Goal: Task Accomplishment & Management: Use online tool/utility

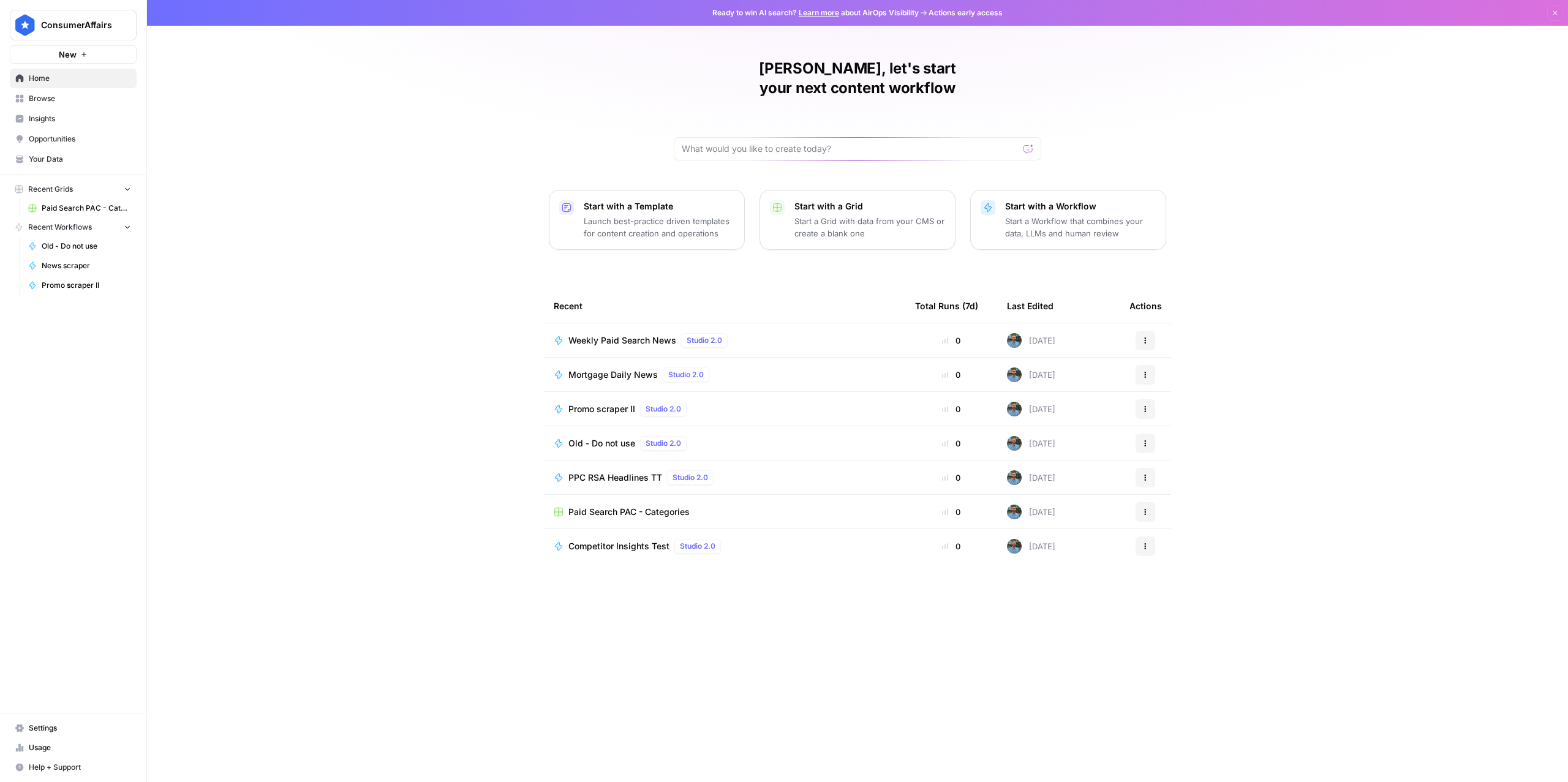
click at [602, 369] on span "Mortgage Daily News" at bounding box center [613, 375] width 90 height 12
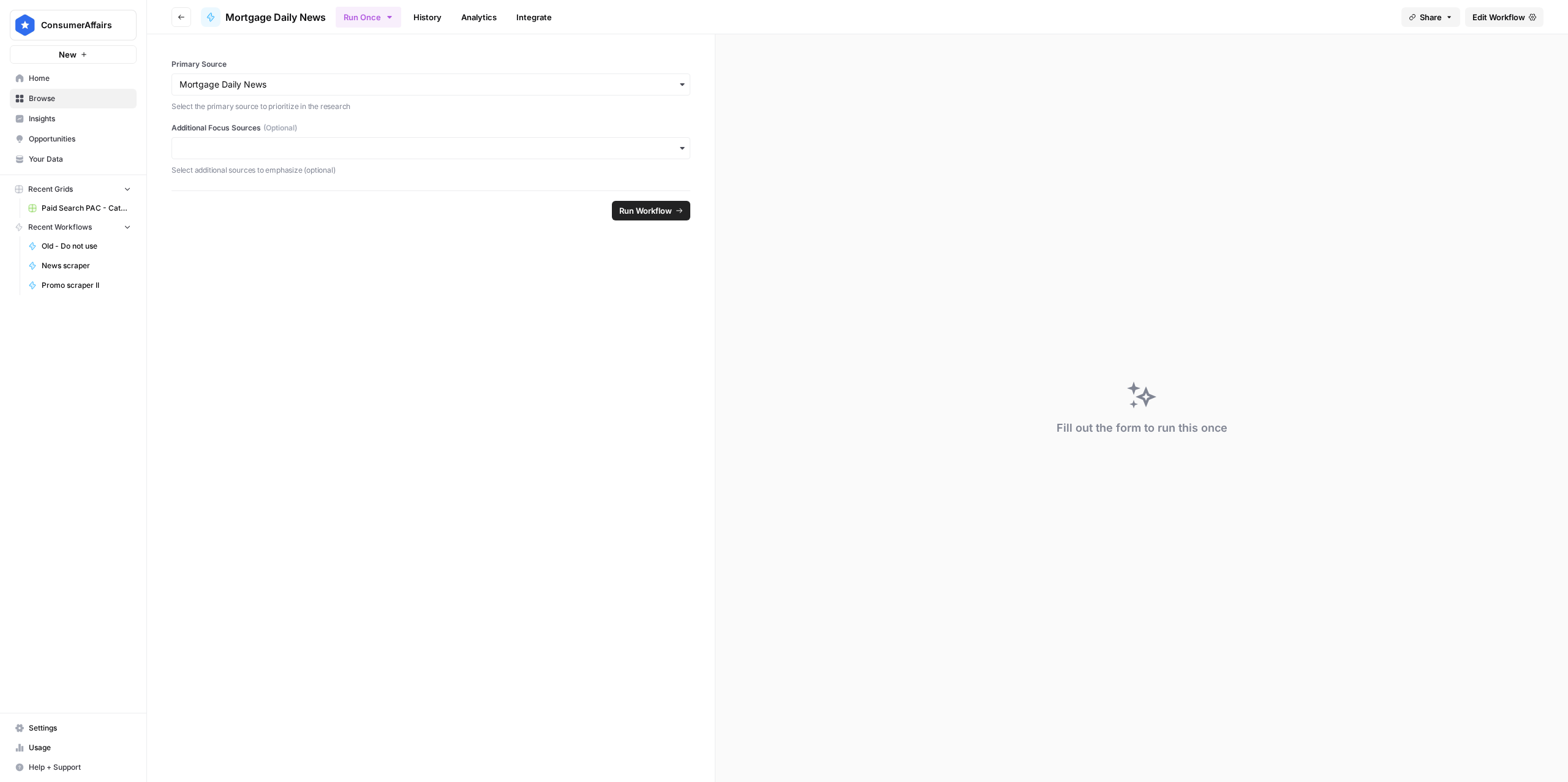
click at [1514, 19] on span "Edit Workflow" at bounding box center [1499, 17] width 52 height 12
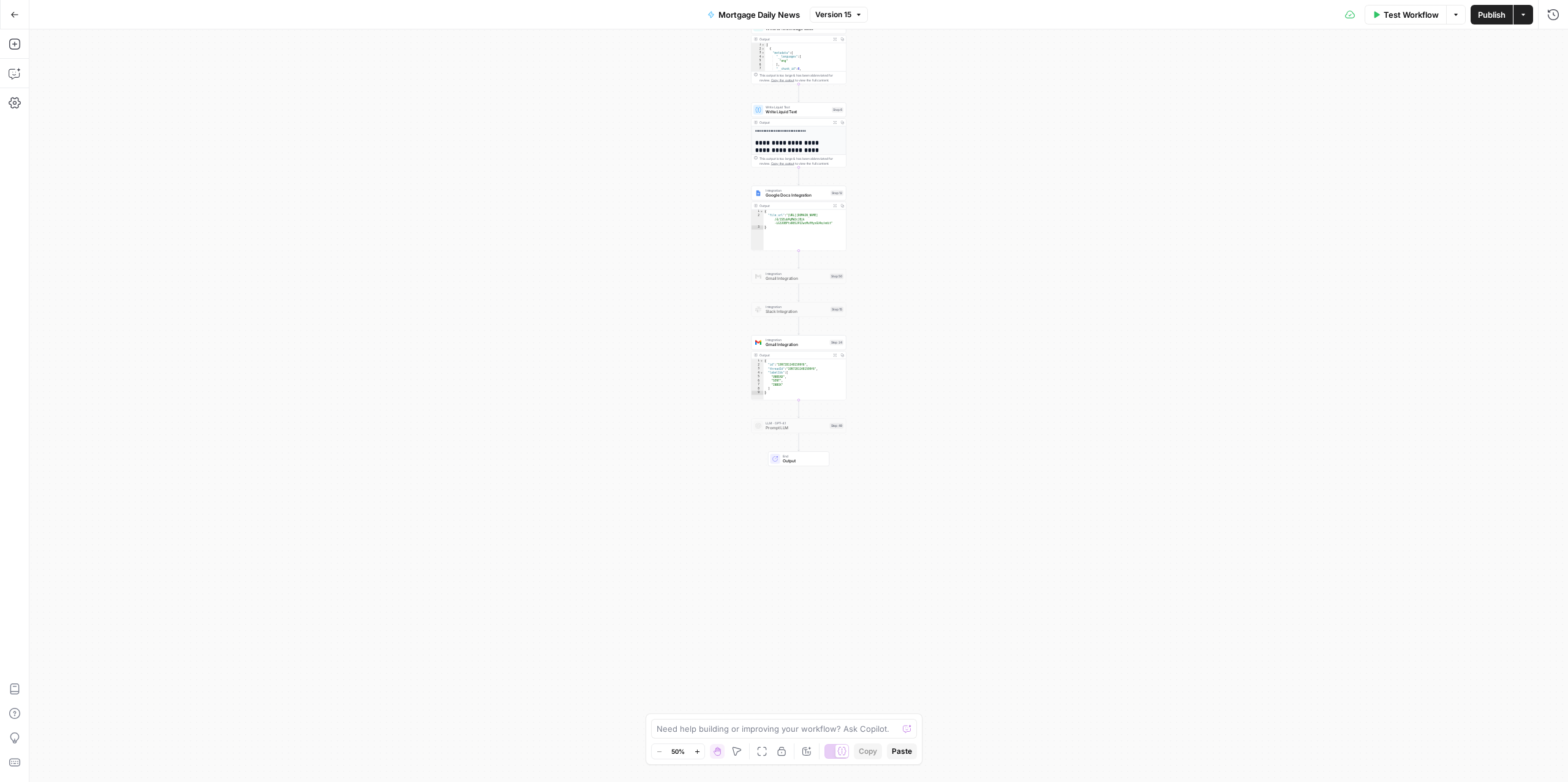
click at [681, 313] on div "**********" at bounding box center [799, 405] width 1539 height 753
click at [788, 266] on div at bounding box center [789, 265] width 8 height 5
click at [782, 278] on span "Gmail Integration" at bounding box center [796, 279] width 62 height 6
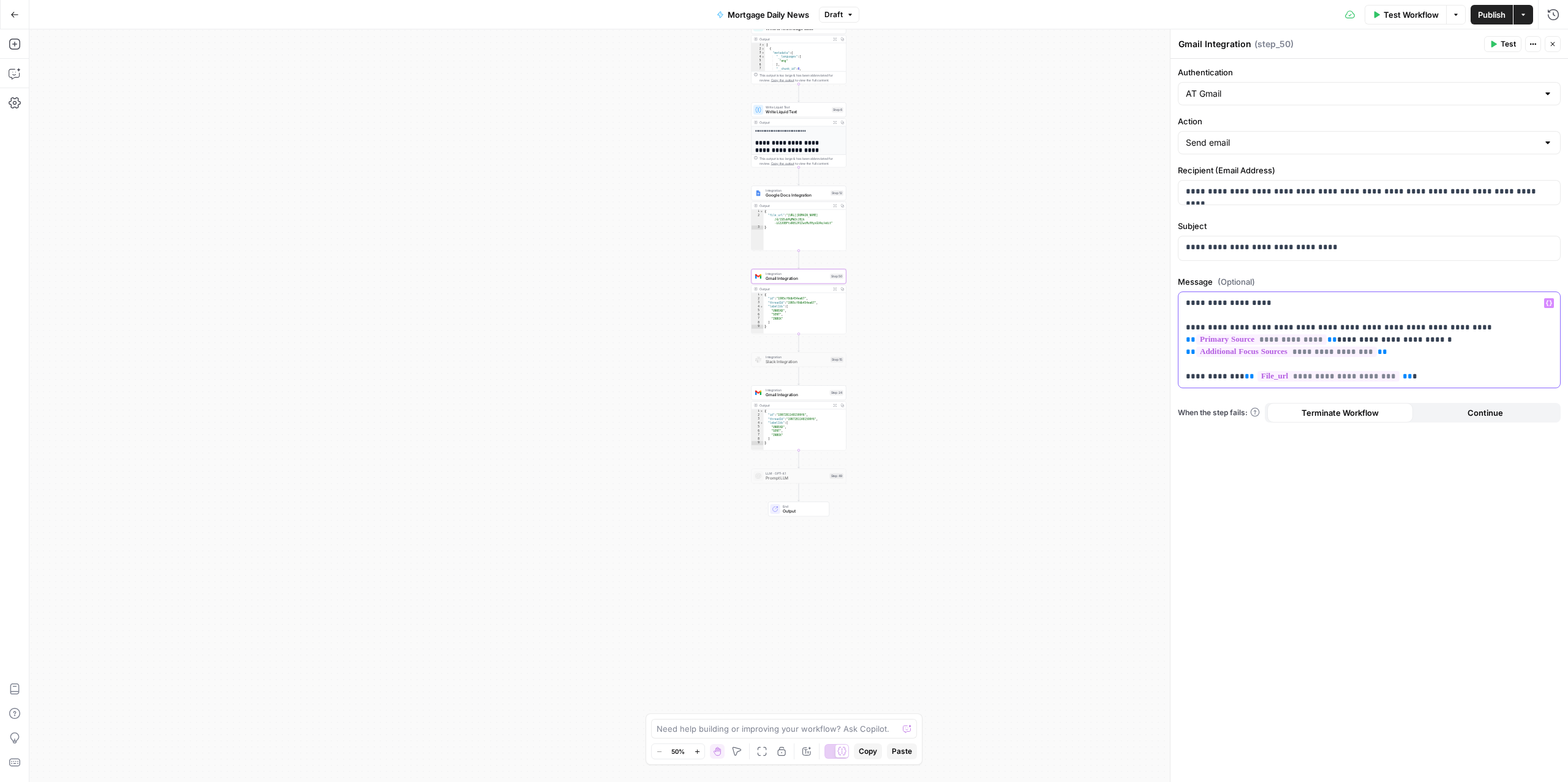
click at [1251, 306] on p "**********" at bounding box center [1368, 340] width 367 height 86
click at [855, 15] on button "Draft" at bounding box center [839, 15] width 40 height 16
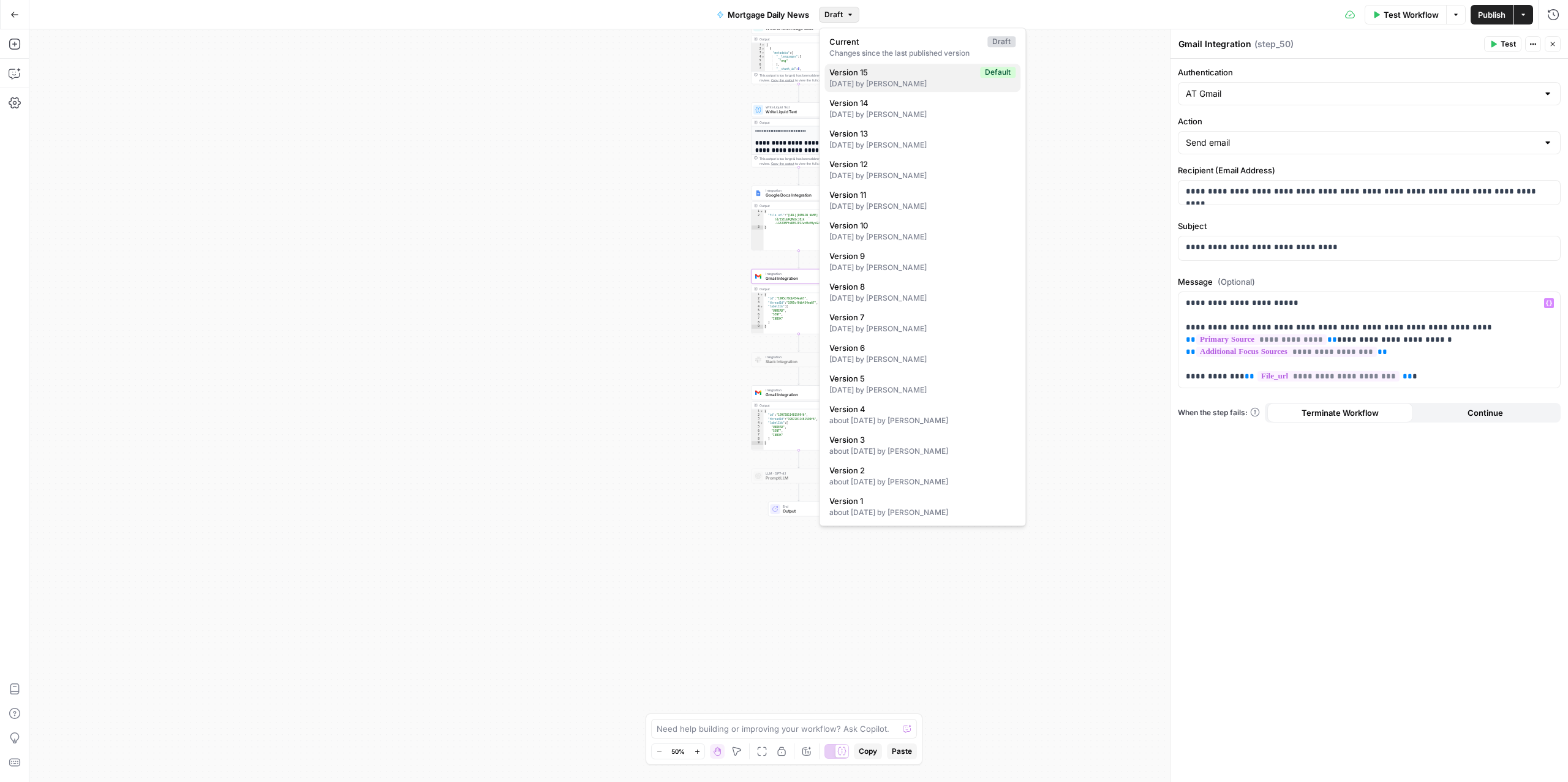
click at [891, 73] on span "Version 15" at bounding box center [902, 73] width 146 height 12
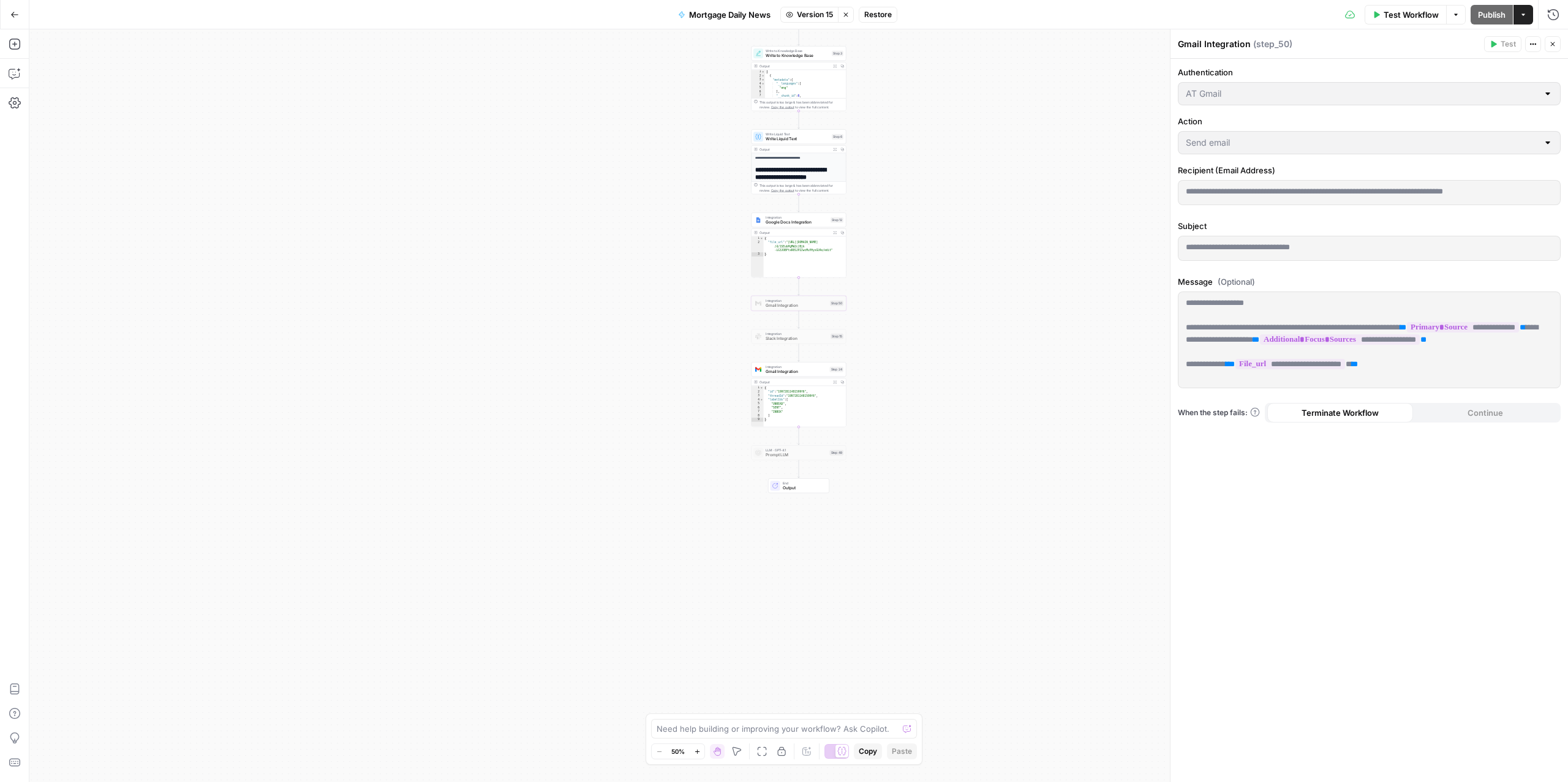
click at [785, 303] on span "Gmail Integration" at bounding box center [796, 306] width 62 height 6
click at [849, 17] on icon "button" at bounding box center [846, 15] width 8 height 8
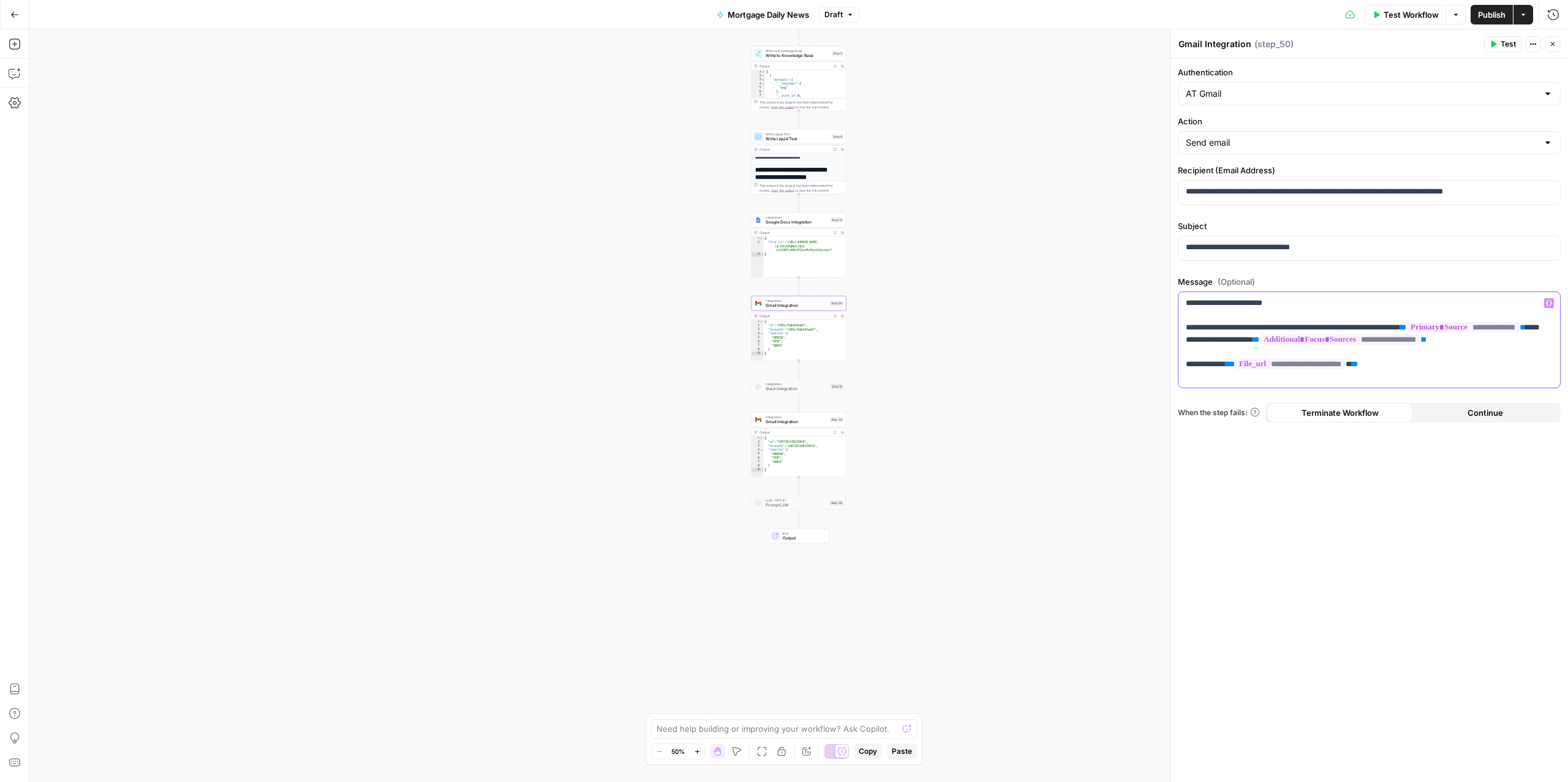
drag, startPoint x: 1290, startPoint y: 306, endPoint x: 1288, endPoint y: 320, distance: 14.1
click at [1289, 310] on p "**********" at bounding box center [1368, 340] width 367 height 86
click at [838, 11] on span "Draft" at bounding box center [833, 15] width 19 height 11
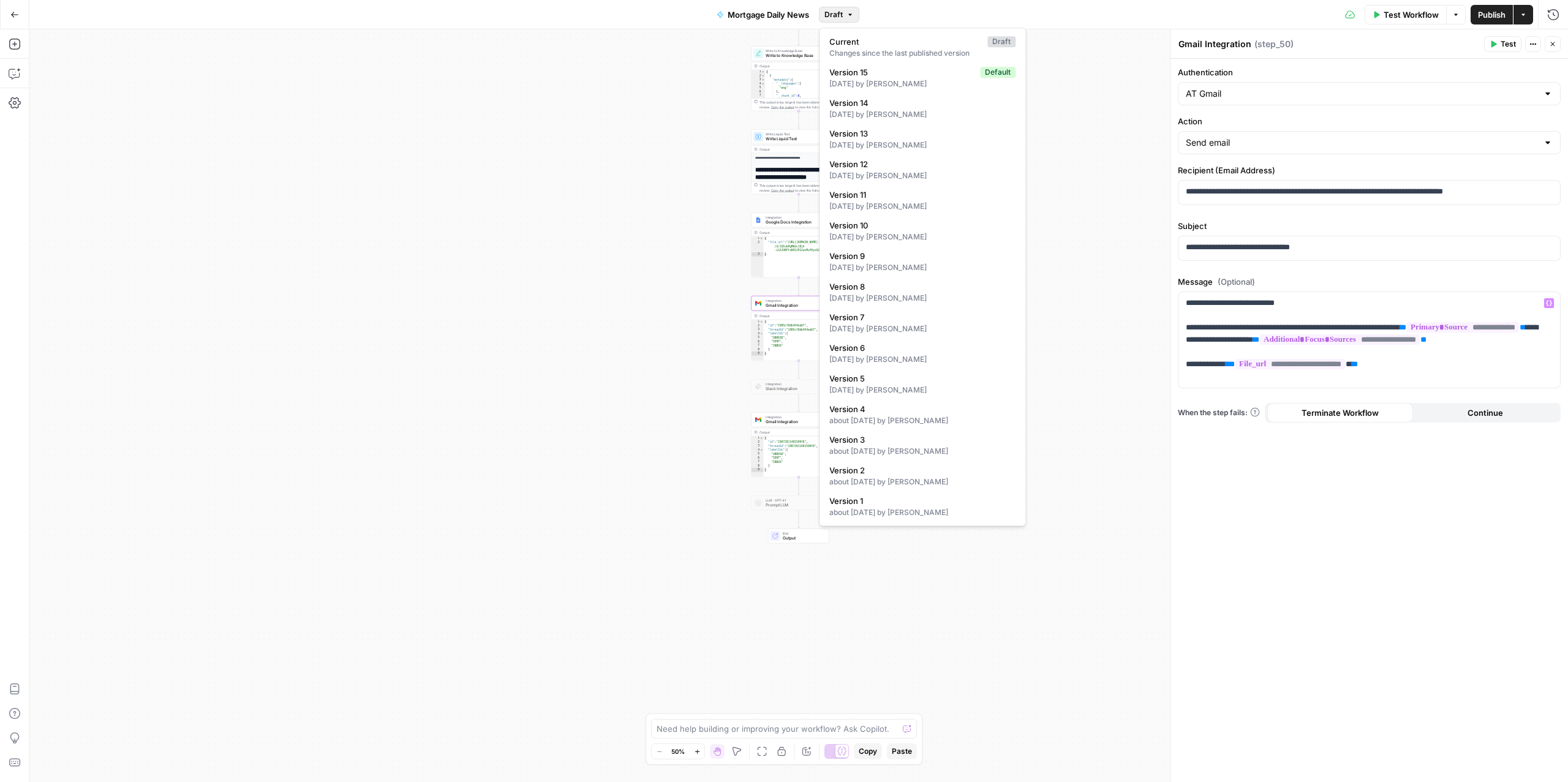
click at [613, 111] on div "**********" at bounding box center [799, 405] width 1539 height 753
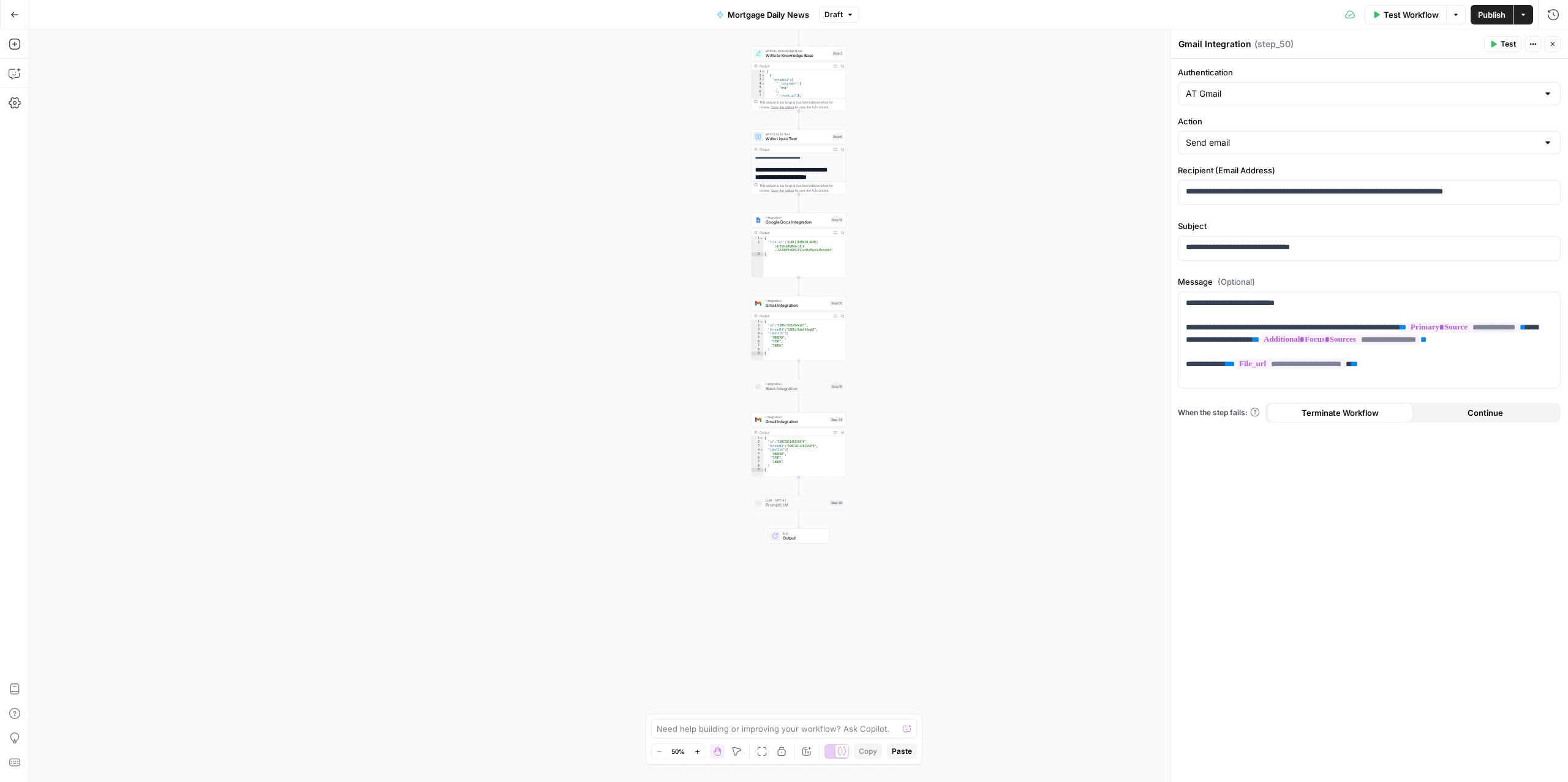
click at [1501, 13] on span "Publish" at bounding box center [1492, 15] width 28 height 12
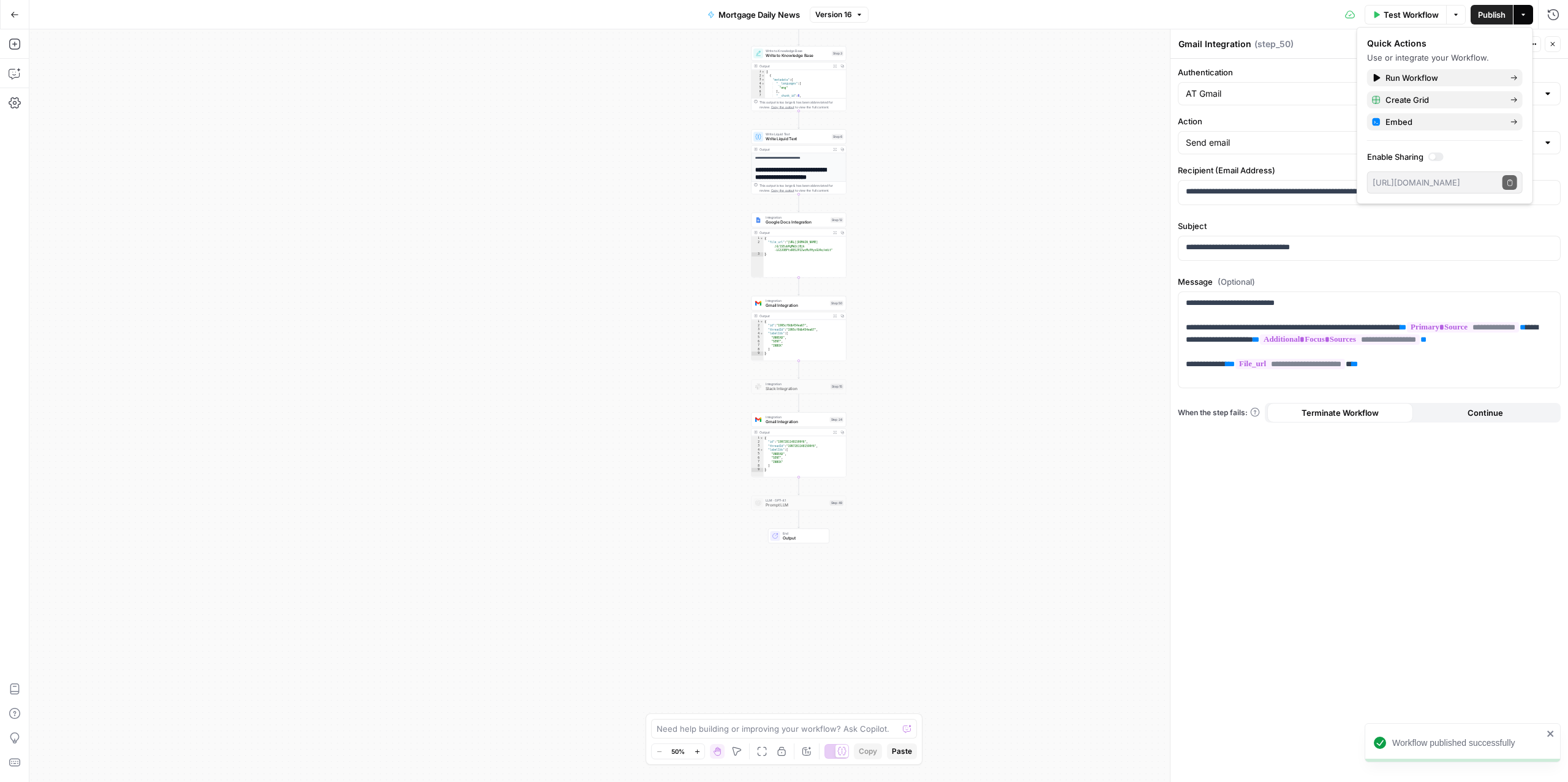
click at [960, 164] on div "**********" at bounding box center [799, 405] width 1539 height 753
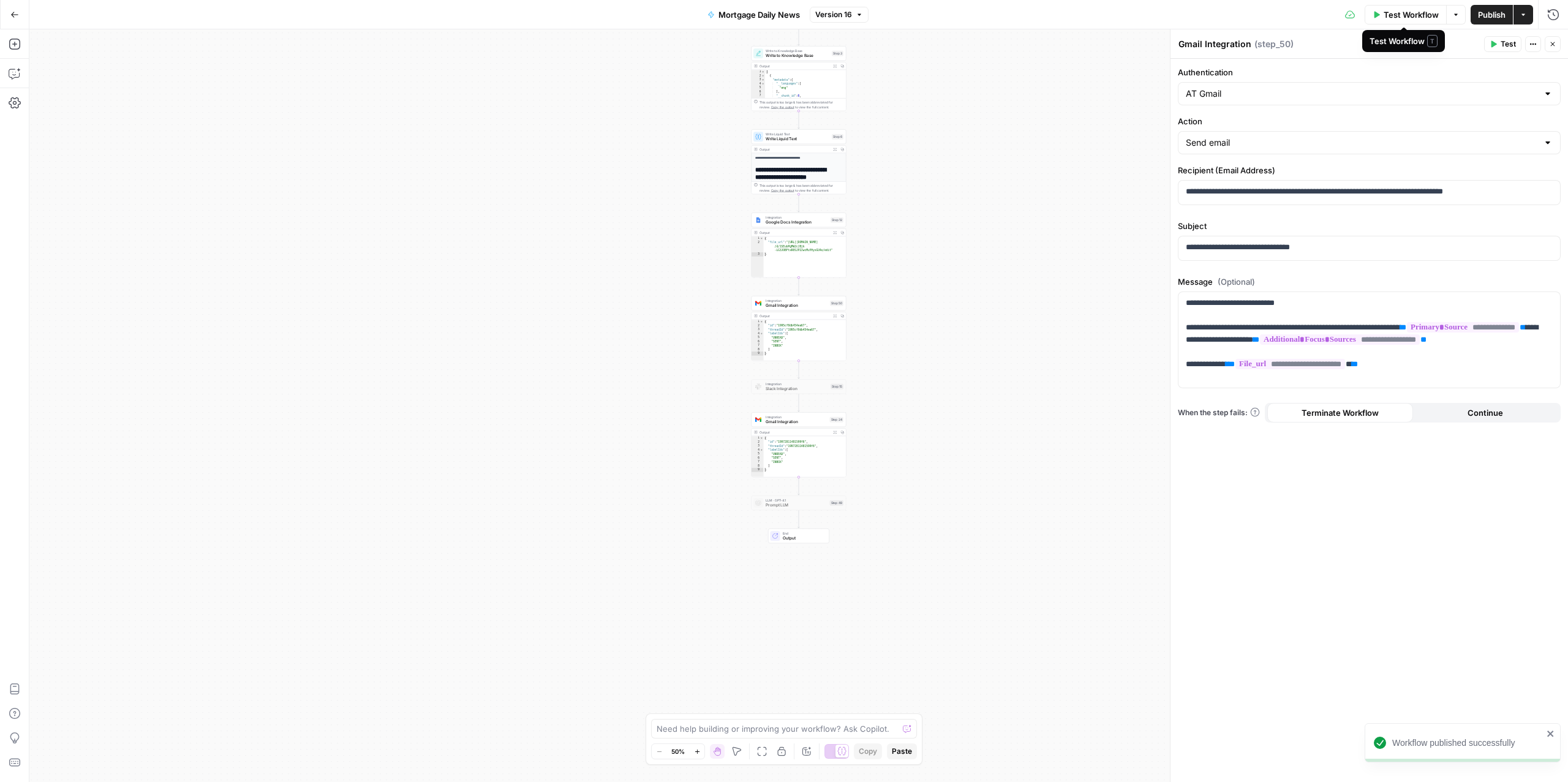
click at [1407, 19] on span "Test Workflow" at bounding box center [1411, 15] width 55 height 12
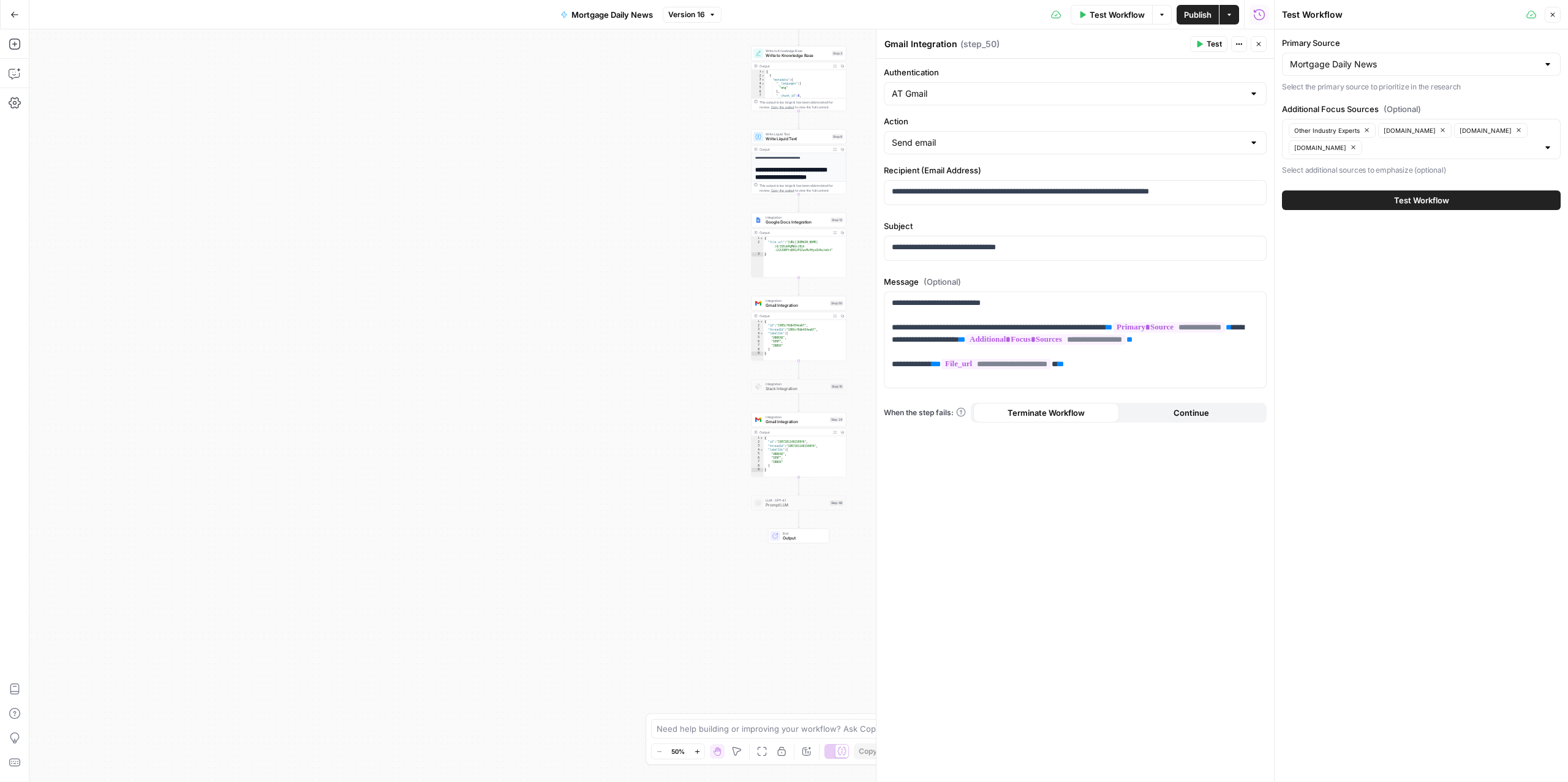
click at [1363, 206] on button "Test Workflow" at bounding box center [1421, 200] width 279 height 19
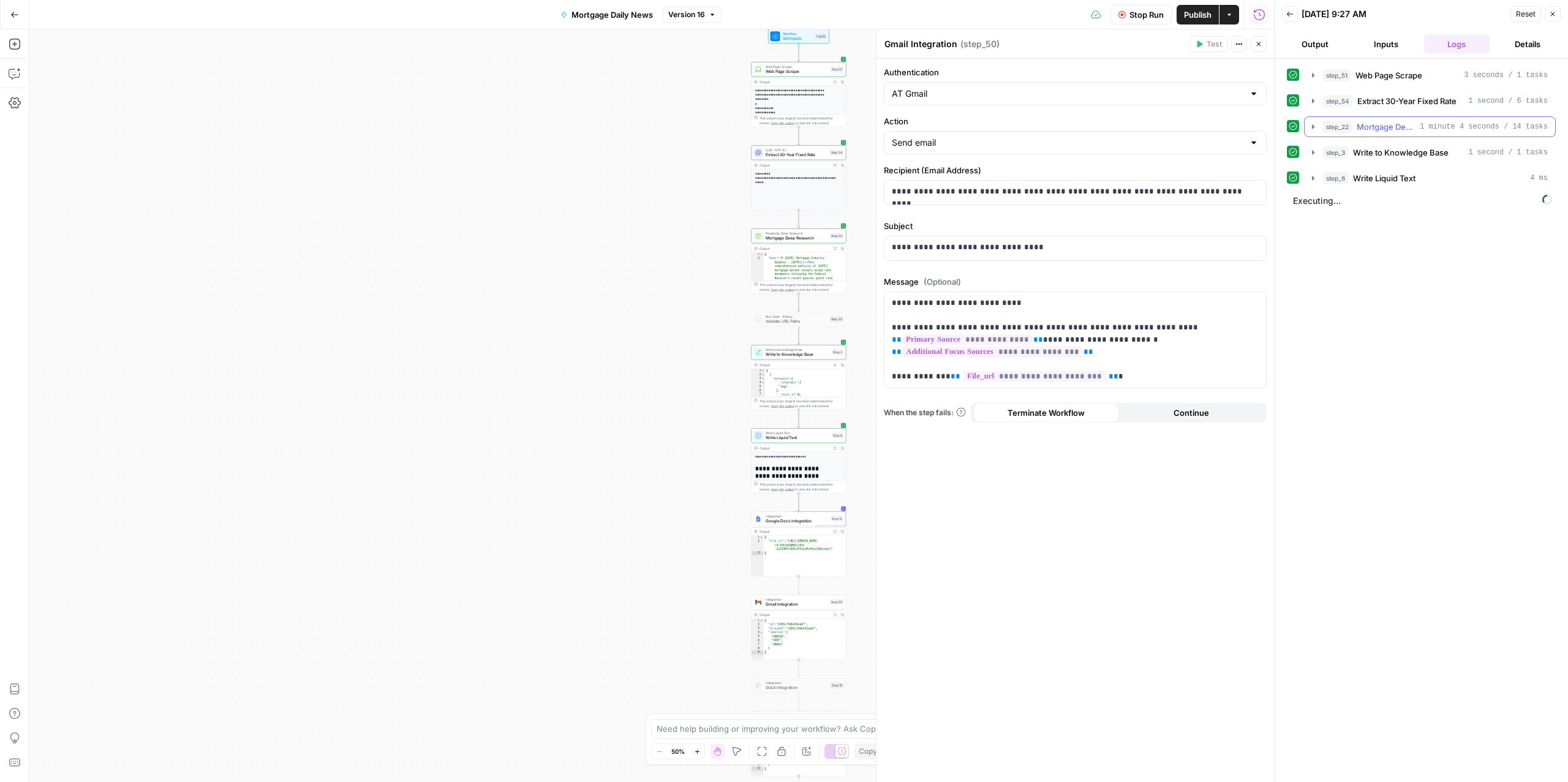
click at [1375, 124] on span "Mortgage Deep Research" at bounding box center [1385, 127] width 58 height 12
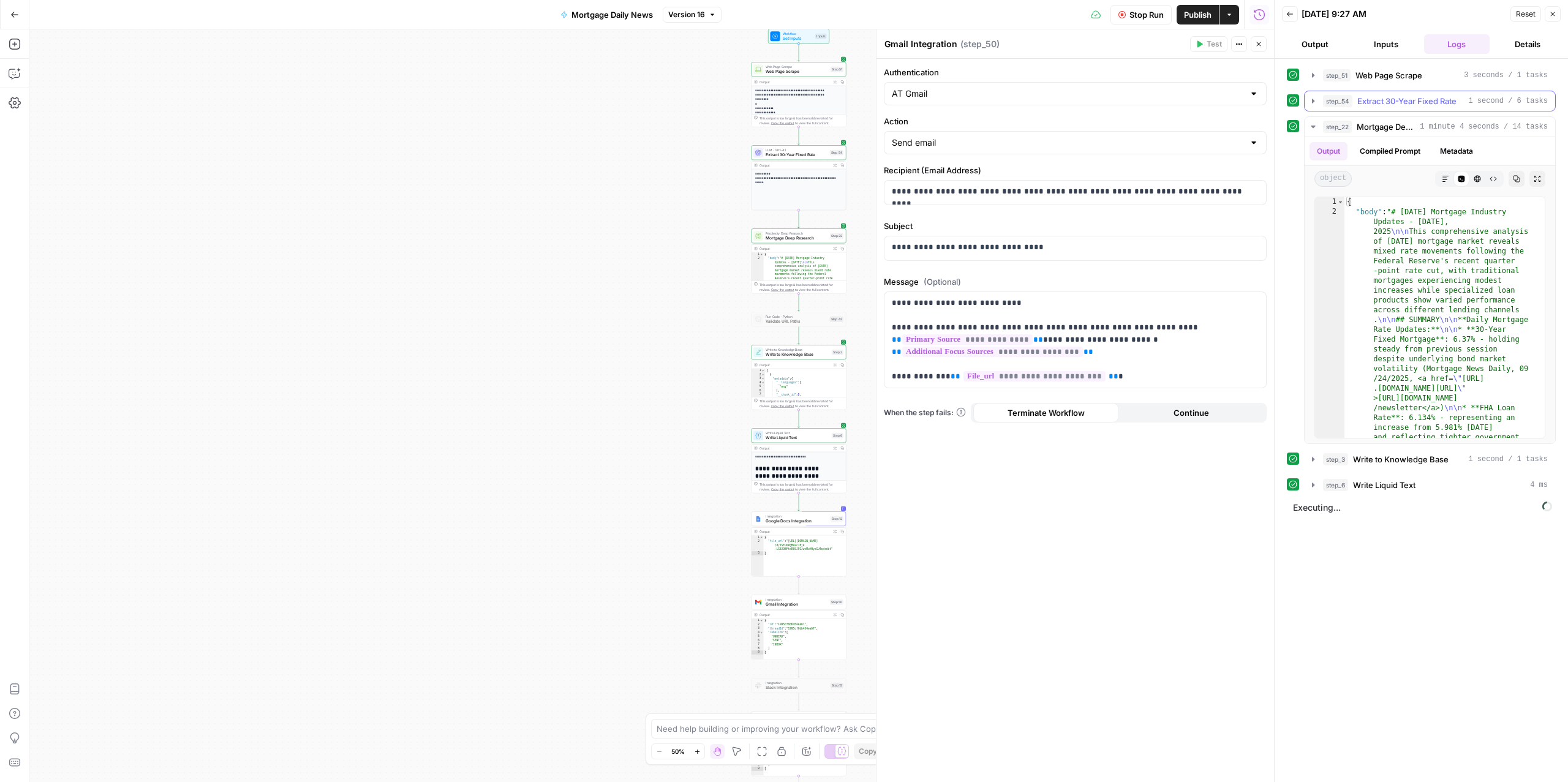
click at [1361, 106] on span "Extract 30-Year Fixed Rate" at bounding box center [1407, 101] width 100 height 12
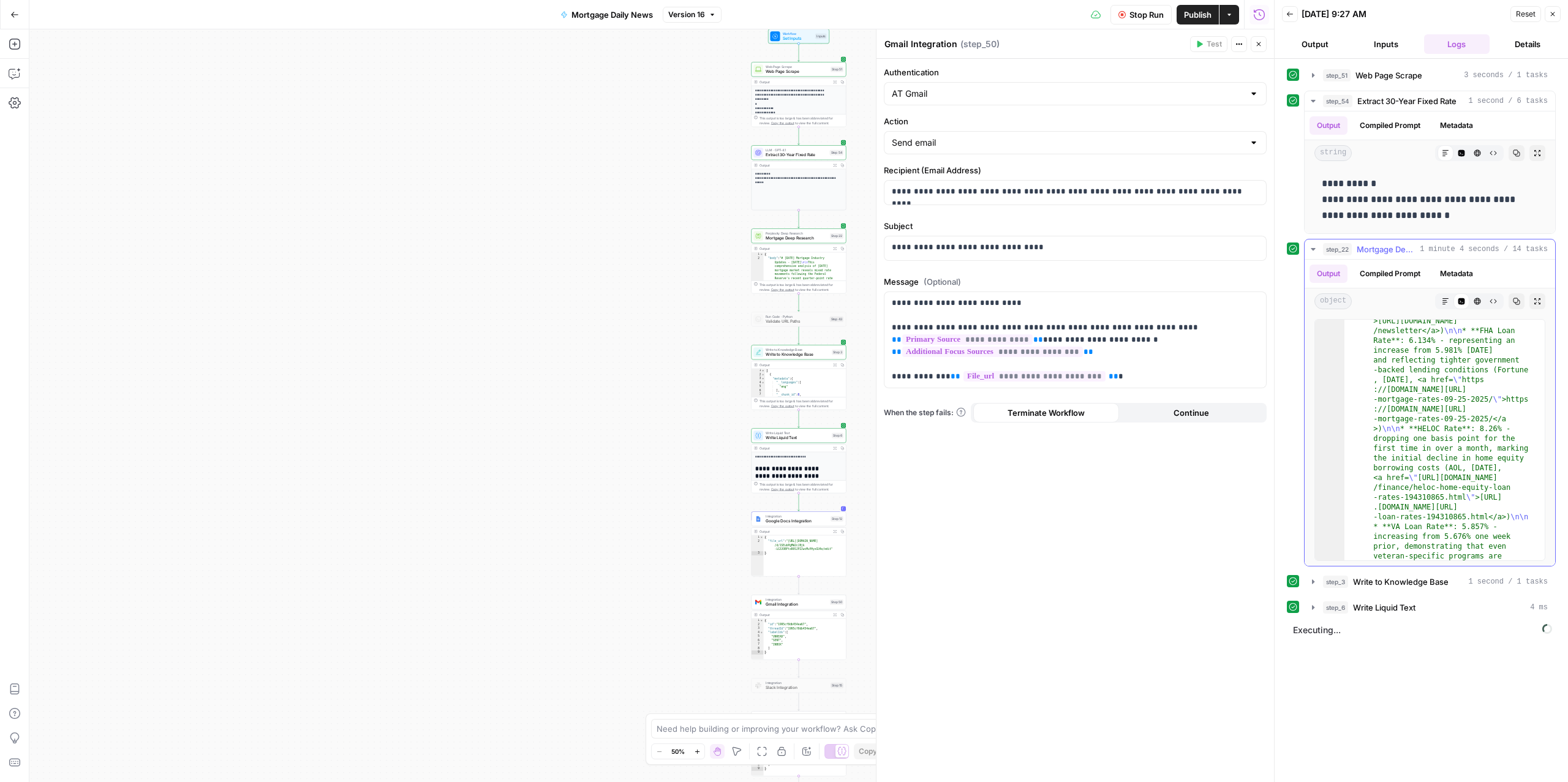
scroll to position [312, 0]
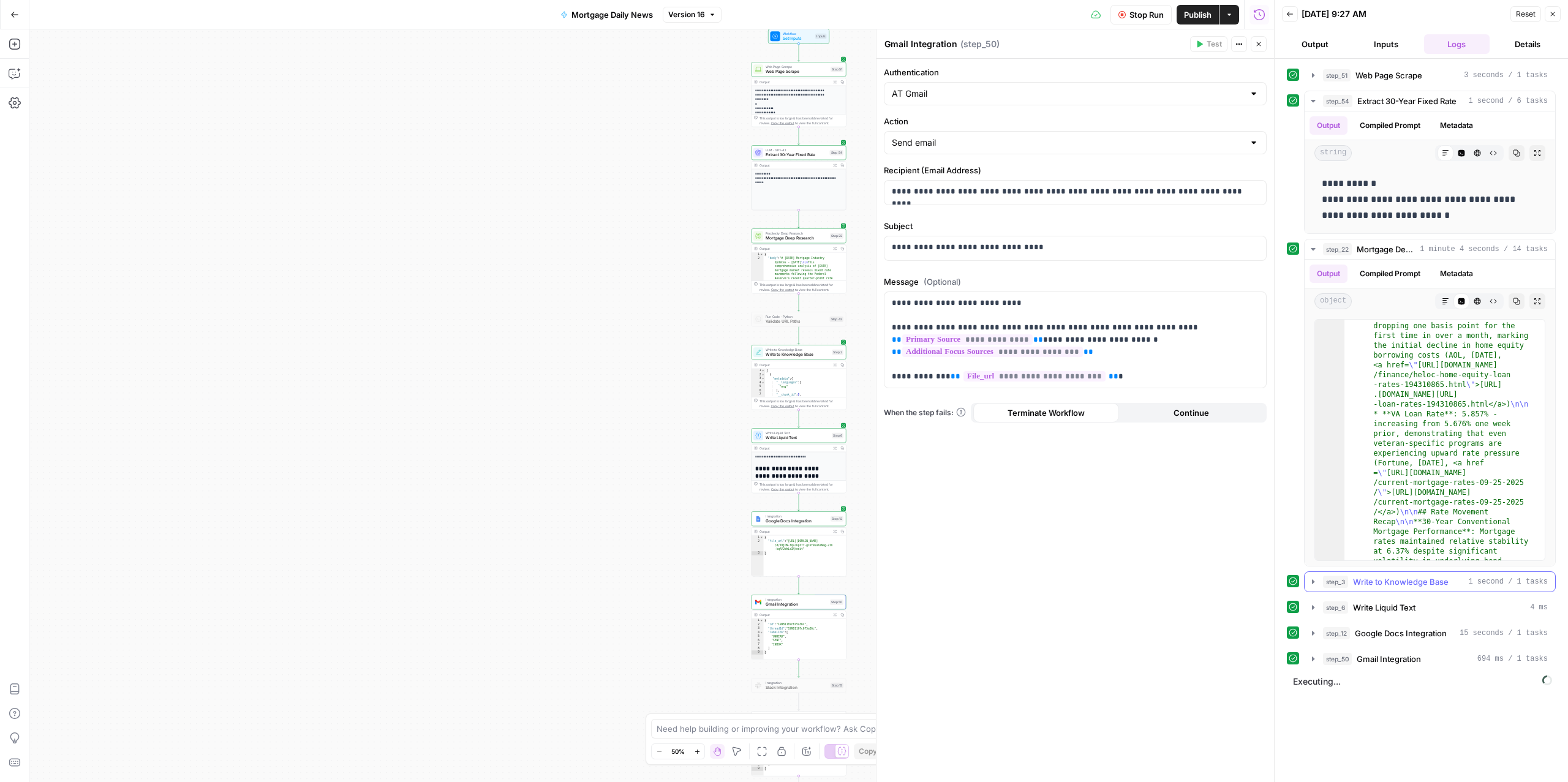
click at [1359, 591] on button "step_3 Write to Knowledge Base 1 second / 1 tasks" at bounding box center [1429, 581] width 251 height 19
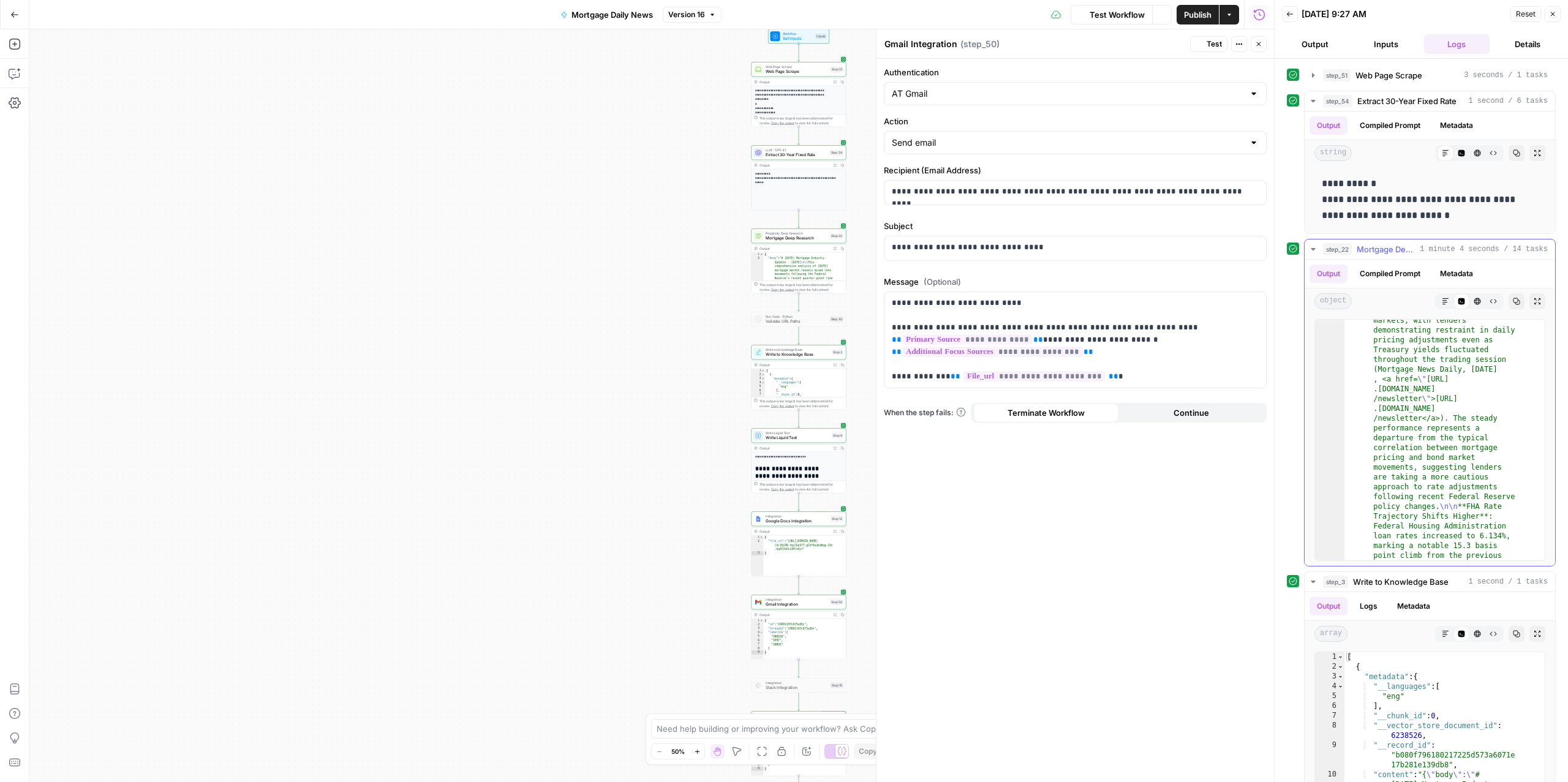
scroll to position [621, 0]
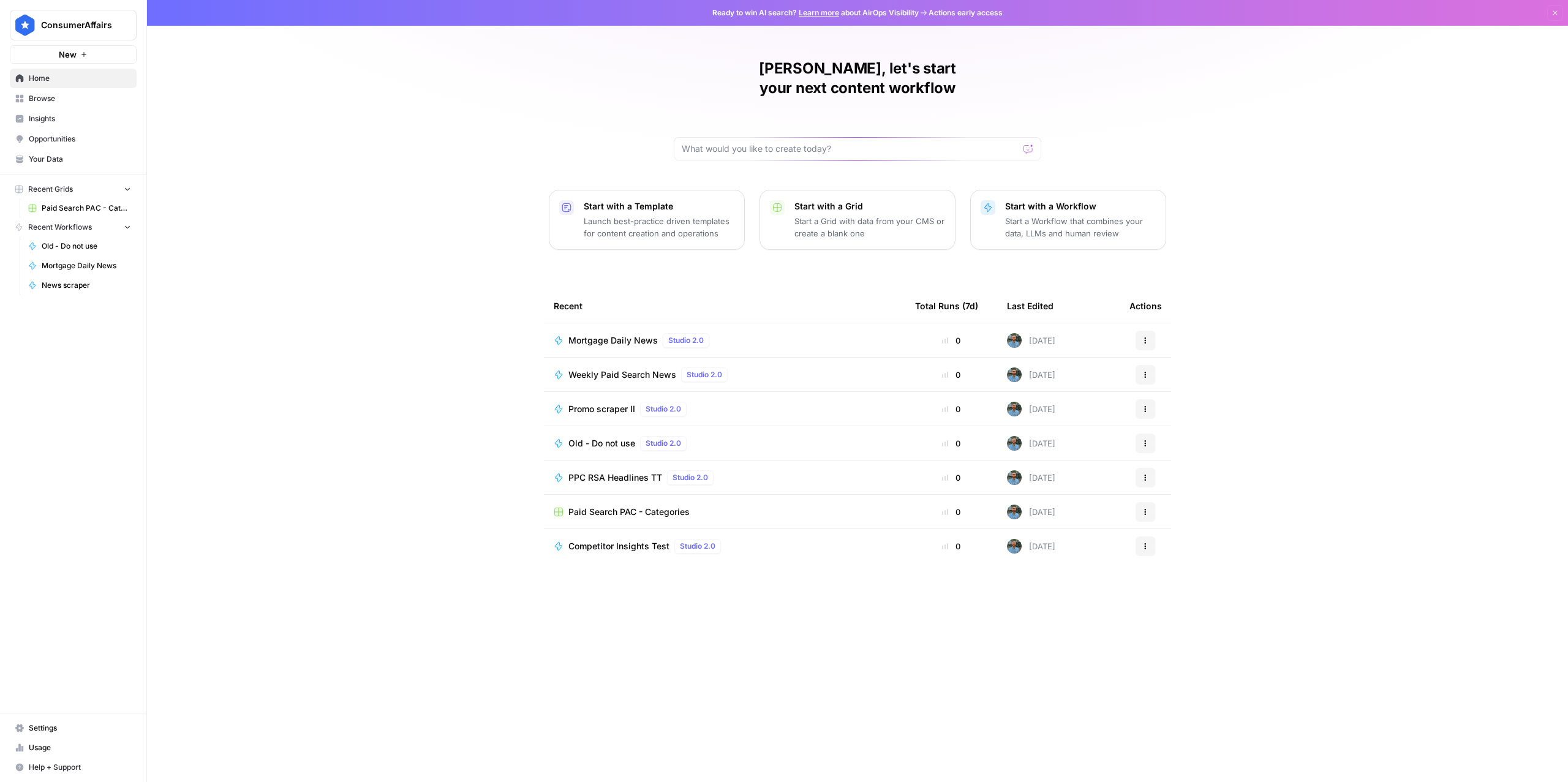
click at [1147, 337] on icon "button" at bounding box center [1145, 340] width 8 height 8
click at [1324, 307] on div "Andrew, let's start your next content workflow Start with a Template Launch bes…" at bounding box center [857, 391] width 1421 height 782
click at [584, 334] on span "Mortgage Daily News" at bounding box center [613, 340] width 90 height 12
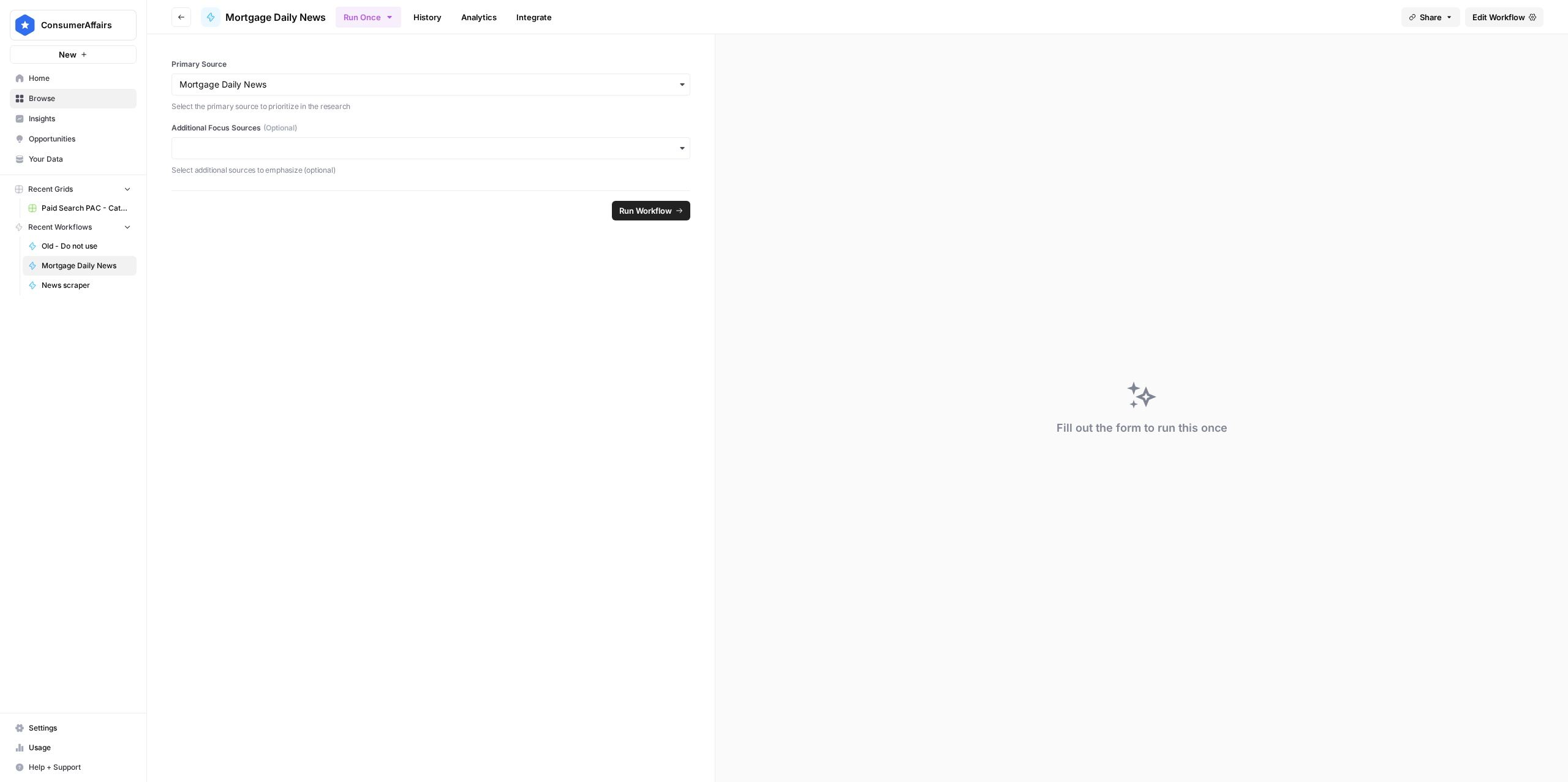
click at [1501, 19] on span "Edit Workflow" at bounding box center [1499, 17] width 52 height 12
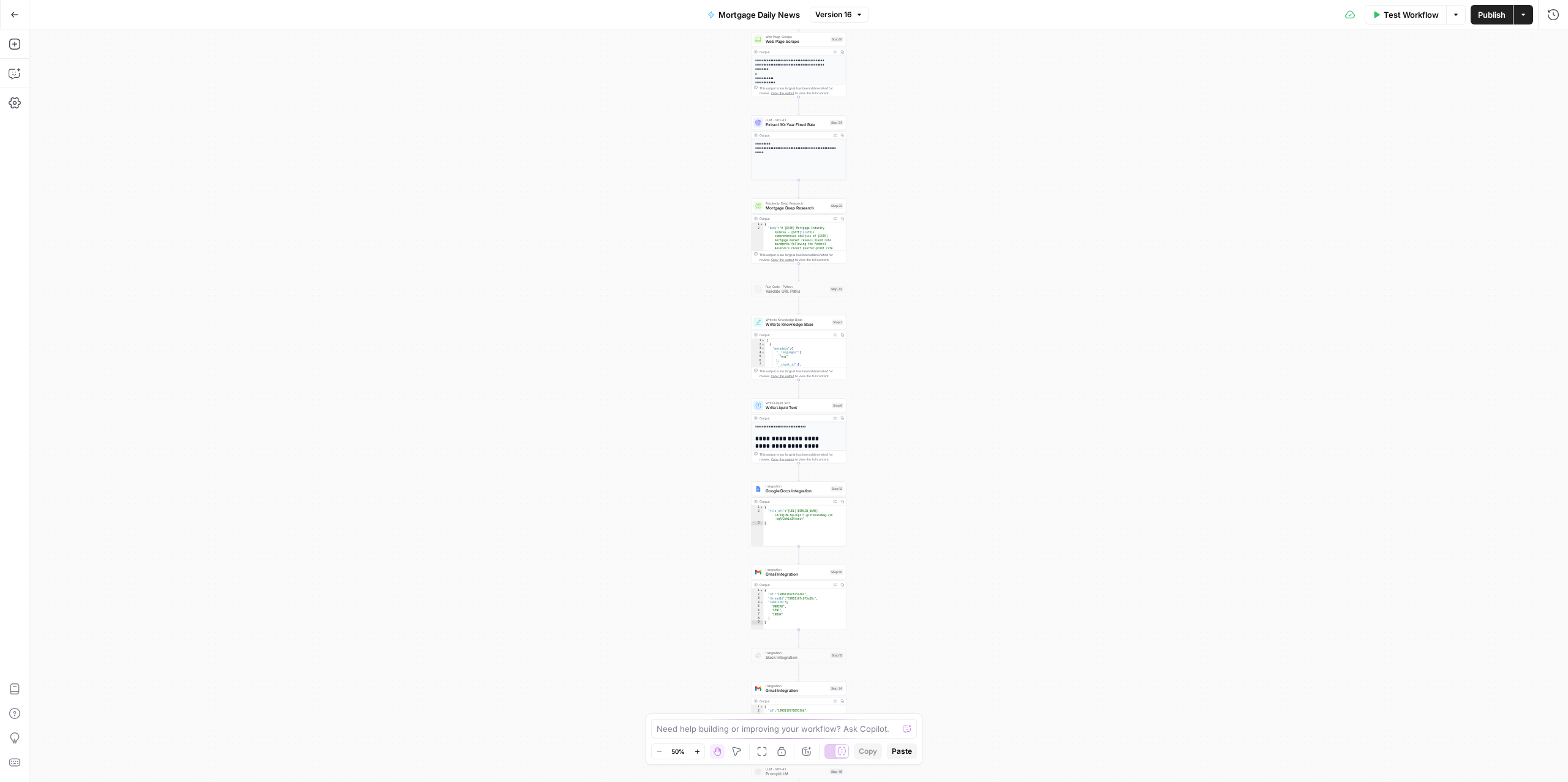
click at [0, 18] on aside "ConsumerAffairs New Home Browse Insights Opportunities Your Data Recent Grids P…" at bounding box center [0, 391] width 1 height 782
click at [14, 15] on icon "button" at bounding box center [14, 14] width 8 height 8
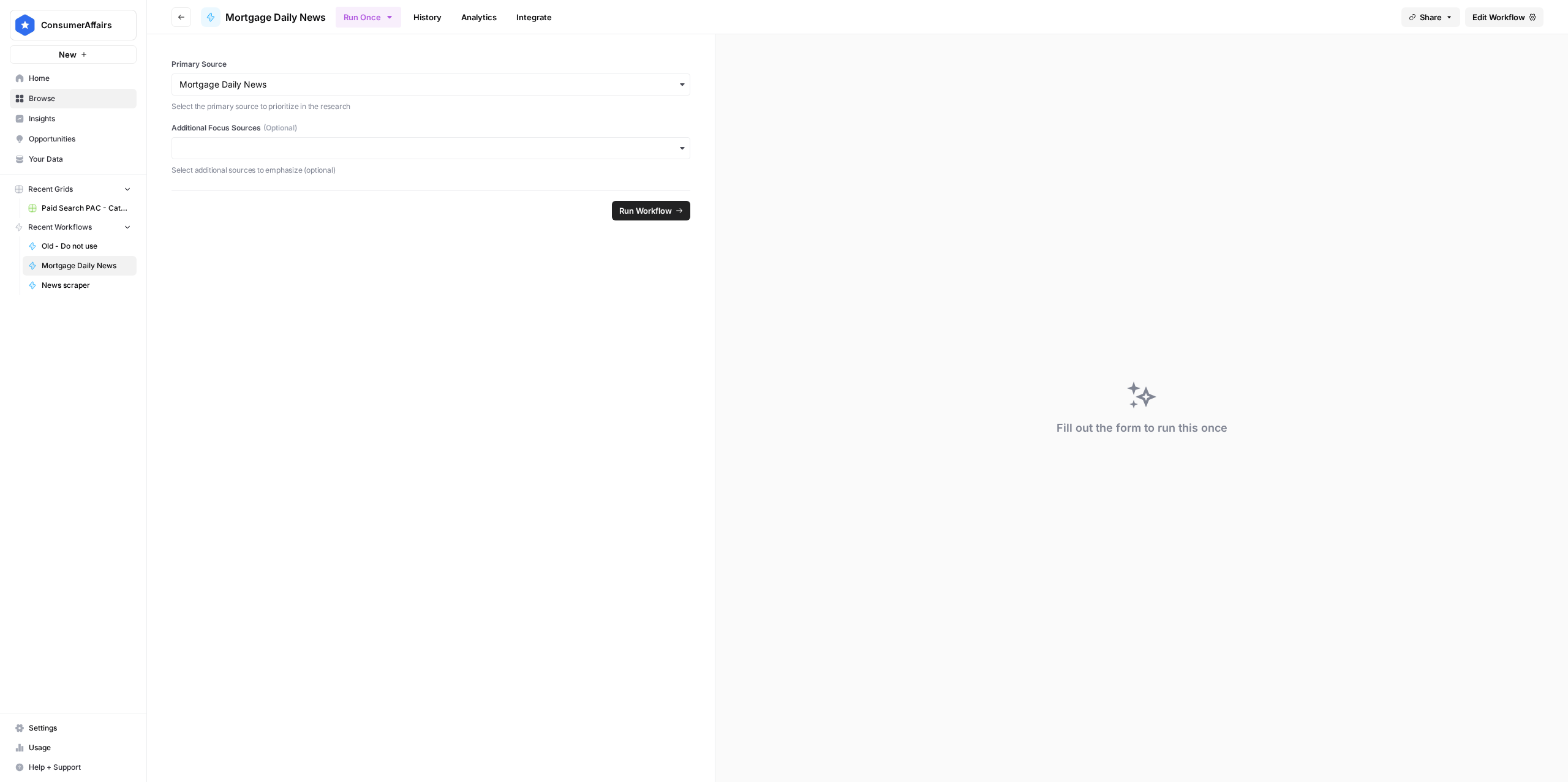
click at [389, 22] on button "Run Once" at bounding box center [368, 17] width 66 height 21
click at [385, 117] on span "Run on a Schedule" at bounding box center [448, 115] width 147 height 12
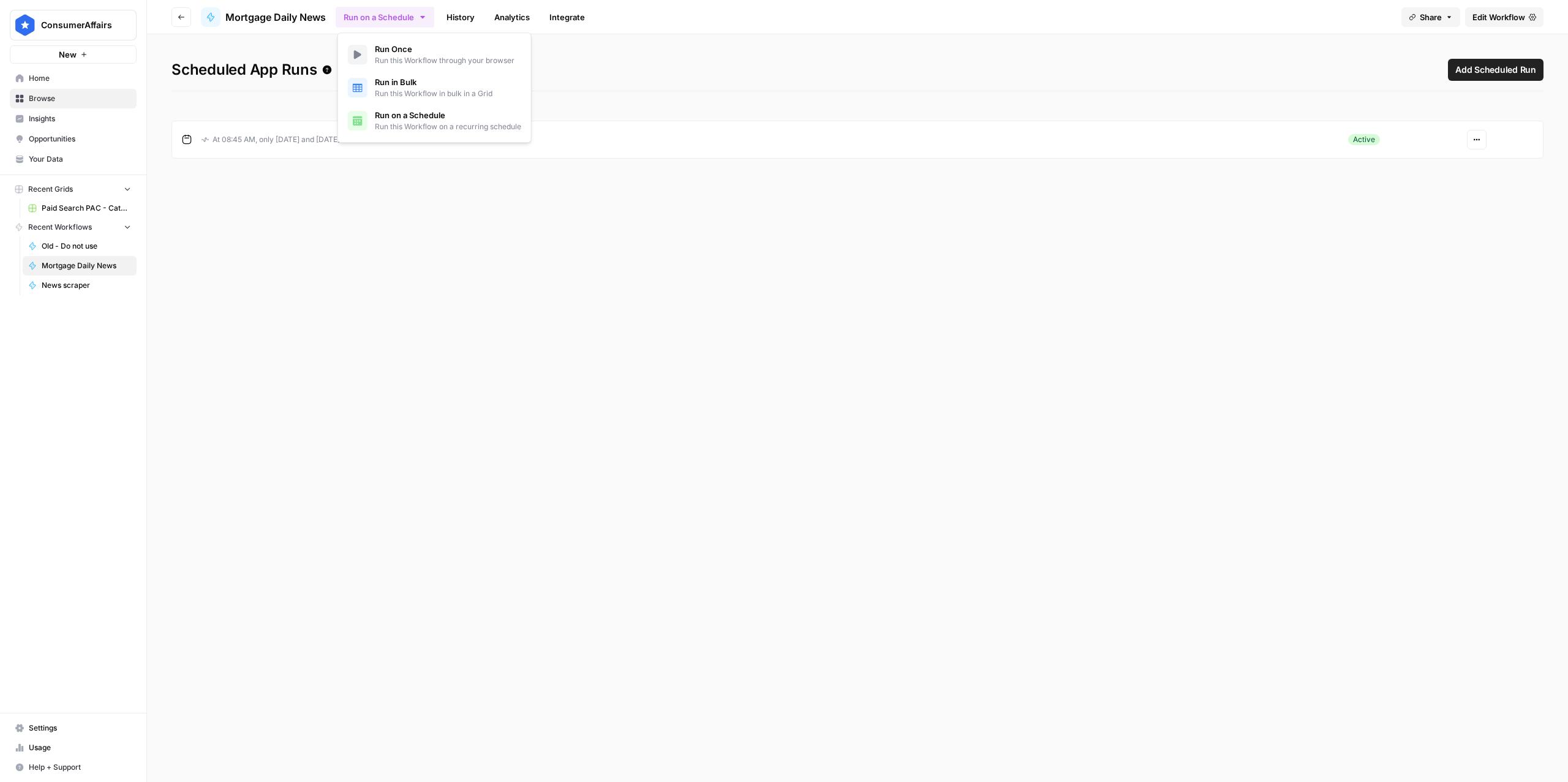
click at [1477, 269] on div "Scheduled App Runs Add Scheduled Run At 08:45 AM, only on Monday and Thursday A…" at bounding box center [857, 408] width 1421 height 748
click at [1479, 140] on button "Actions" at bounding box center [1476, 139] width 19 height 19
click at [1489, 185] on div "Edit" at bounding box center [1512, 186] width 71 height 12
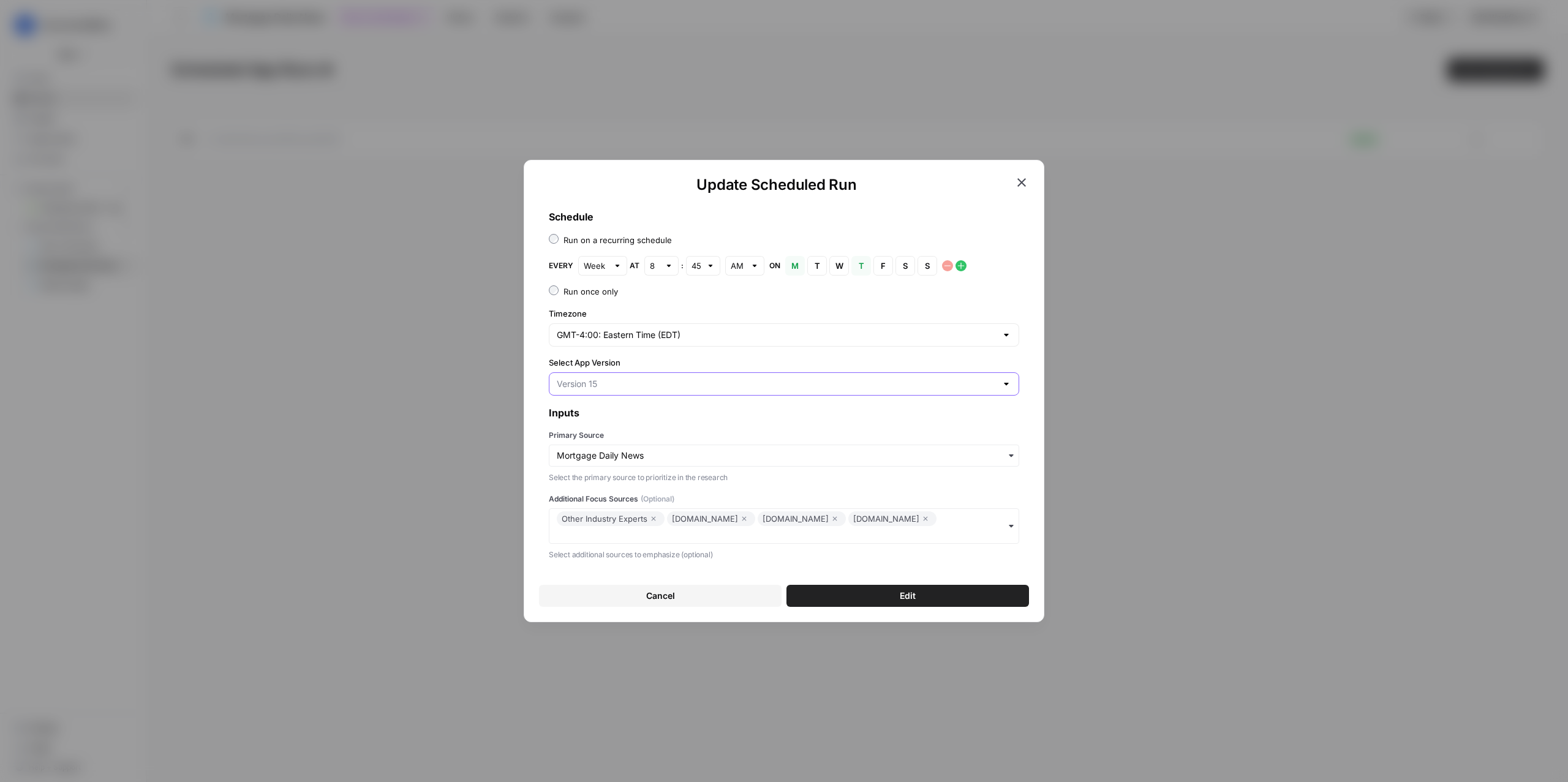
click at [621, 378] on input "Select App Version" at bounding box center [776, 384] width 440 height 12
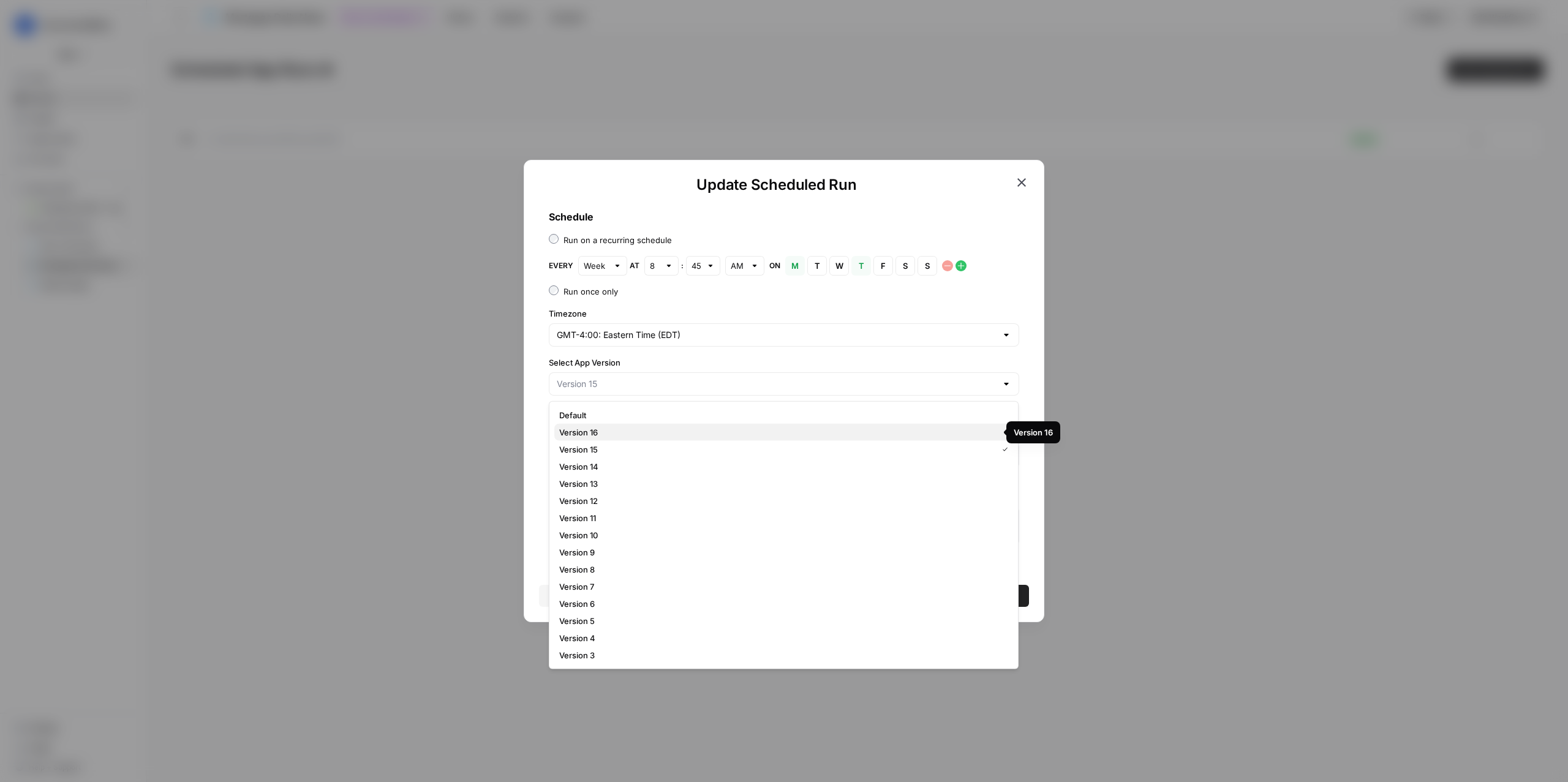
click at [602, 435] on span "Version 16" at bounding box center [781, 432] width 444 height 12
type input "Version 16"
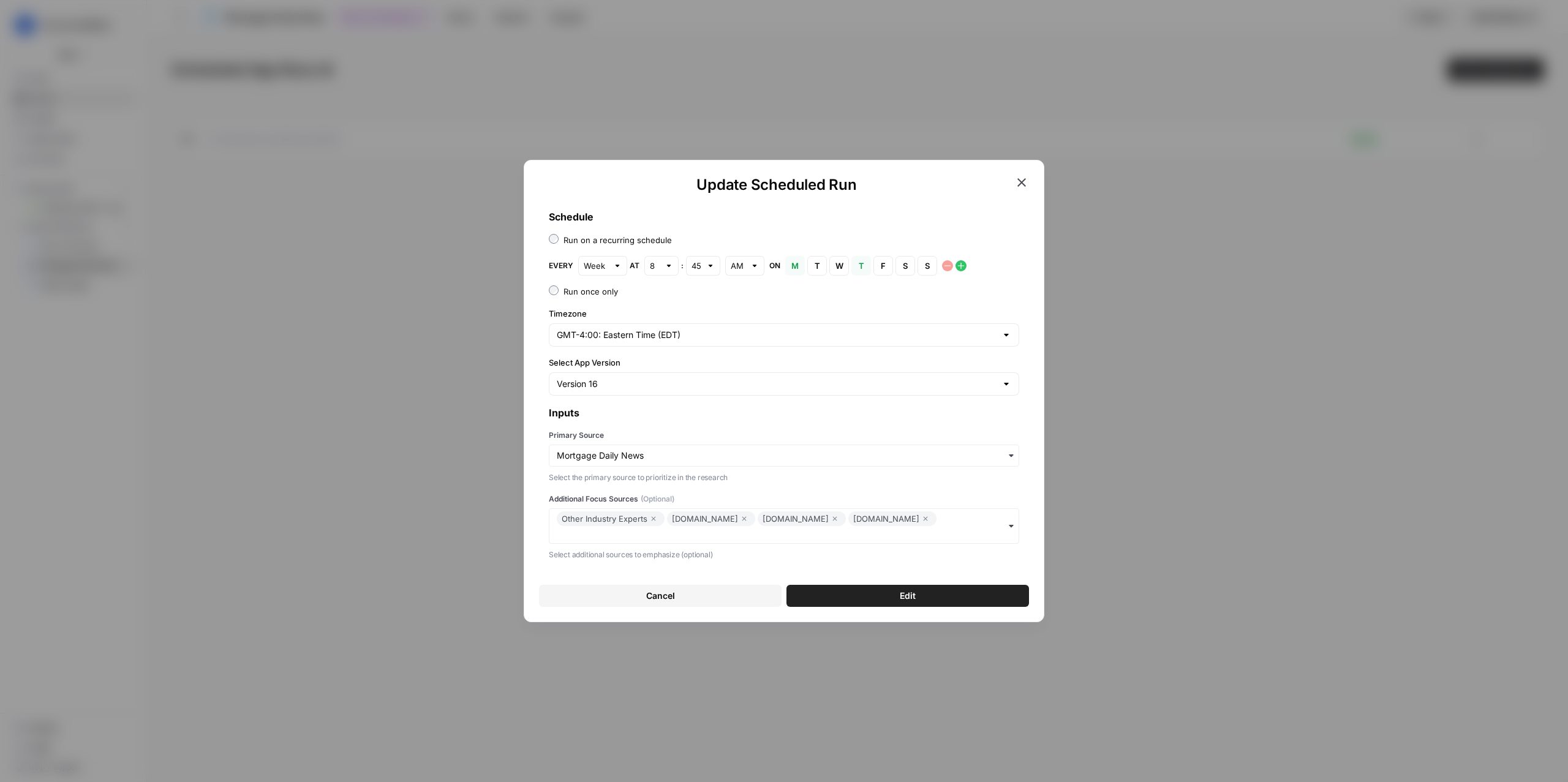
click at [879, 598] on button "Edit" at bounding box center [907, 596] width 242 height 22
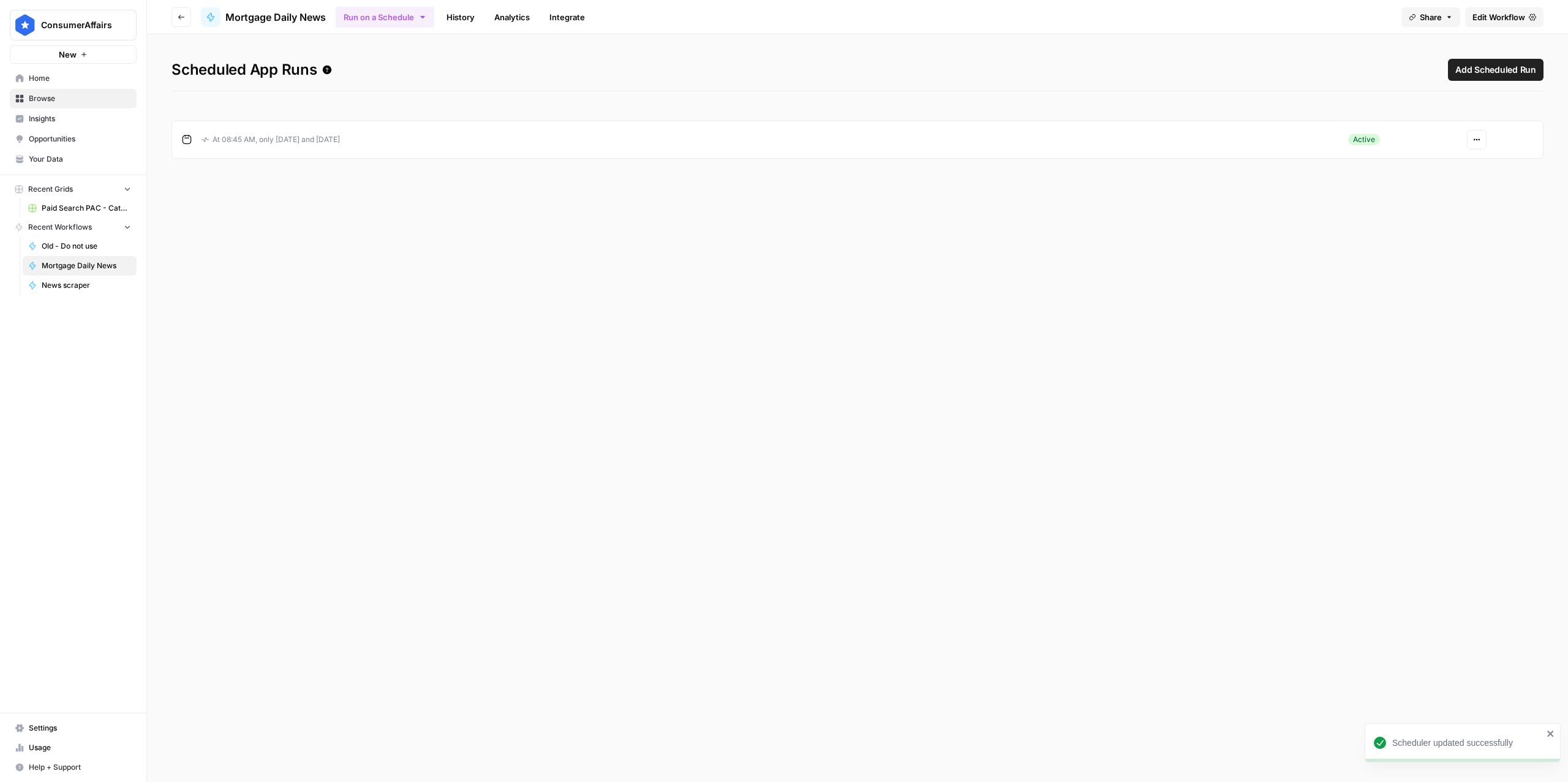
click at [184, 16] on span "Go back" at bounding box center [184, 16] width 1 height 1
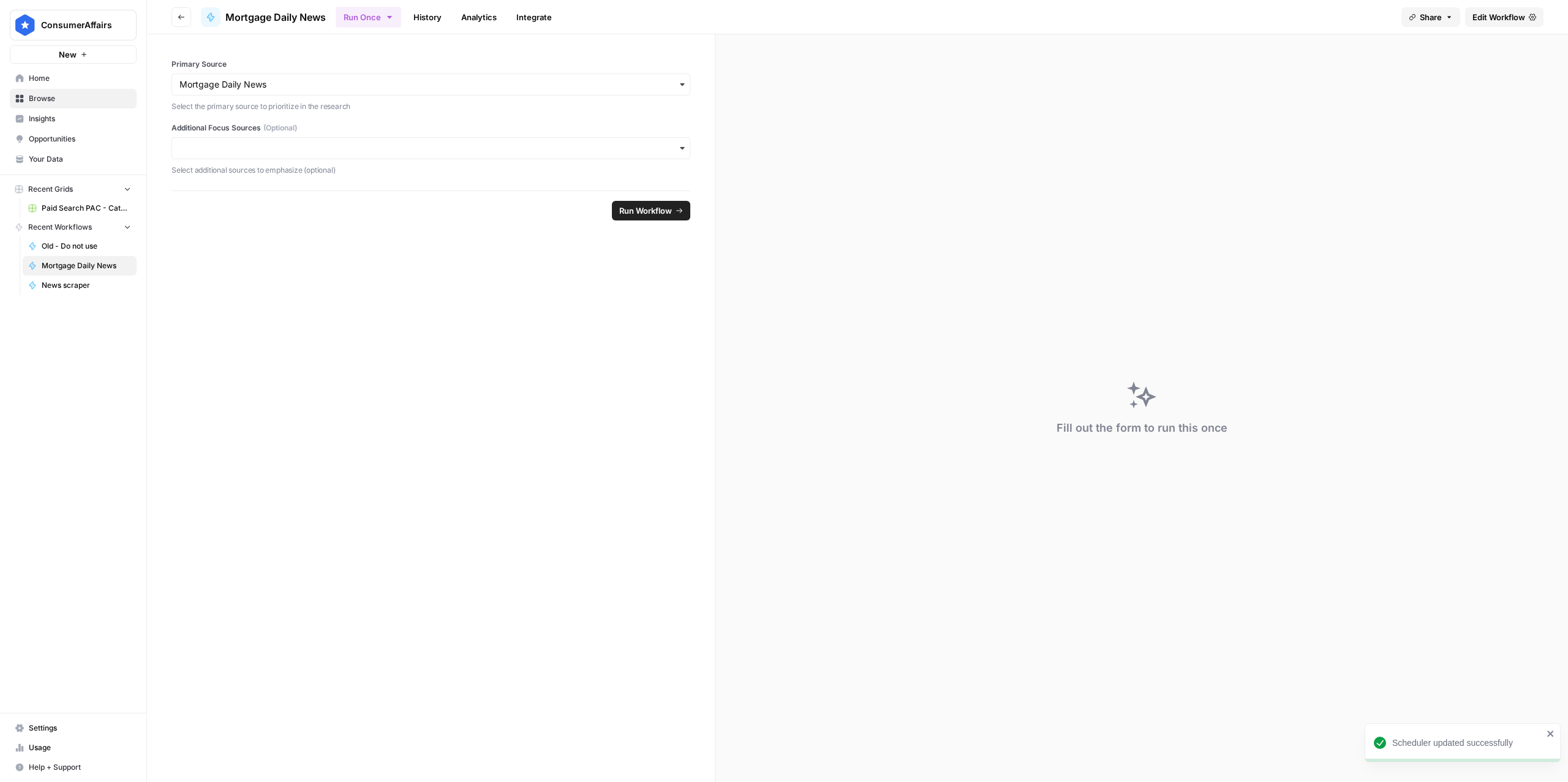
click at [179, 8] on button "Go back" at bounding box center [181, 17] width 19 height 19
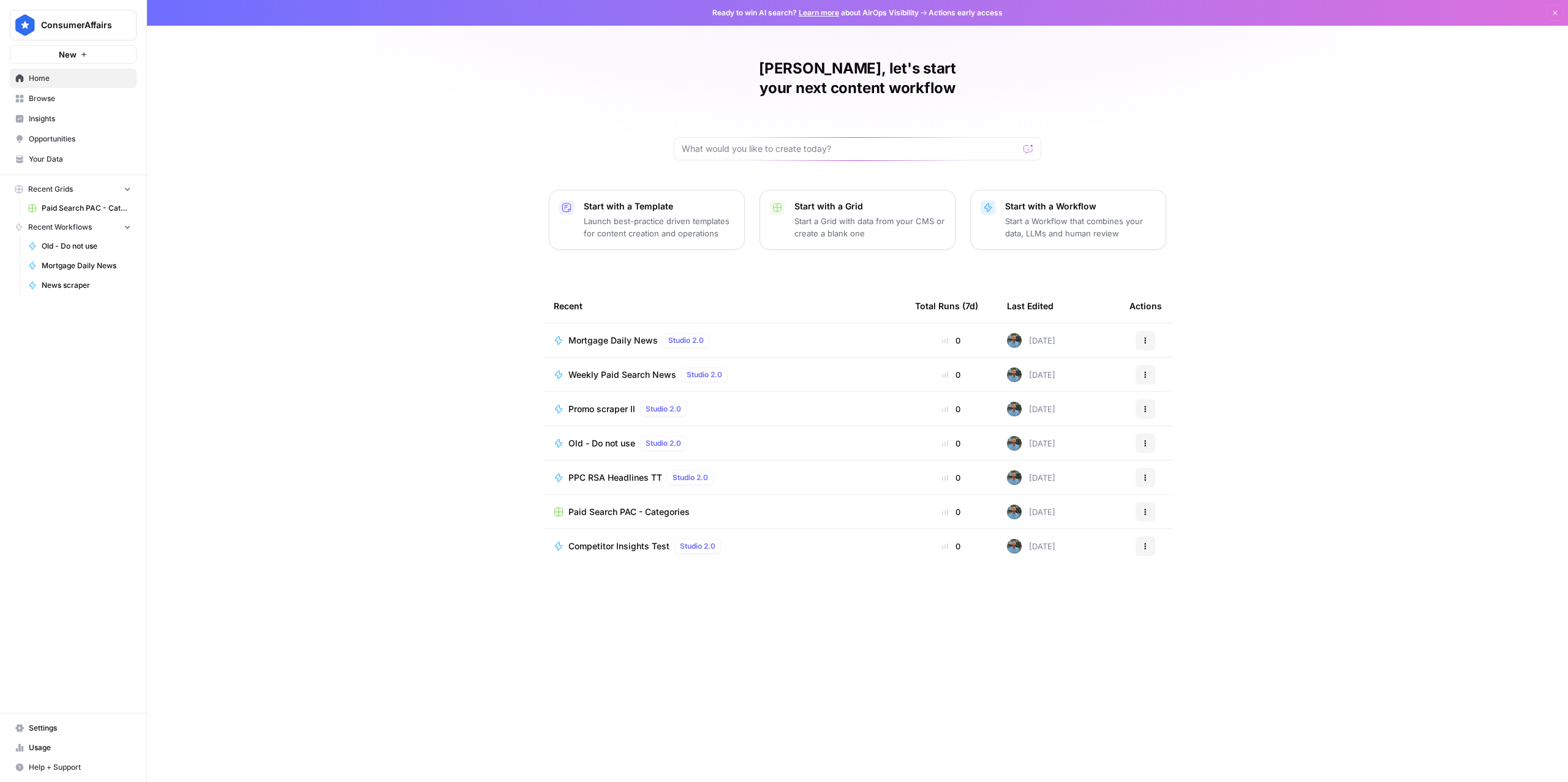
click at [640, 369] on span "Weekly Paid Search News" at bounding box center [622, 375] width 108 height 12
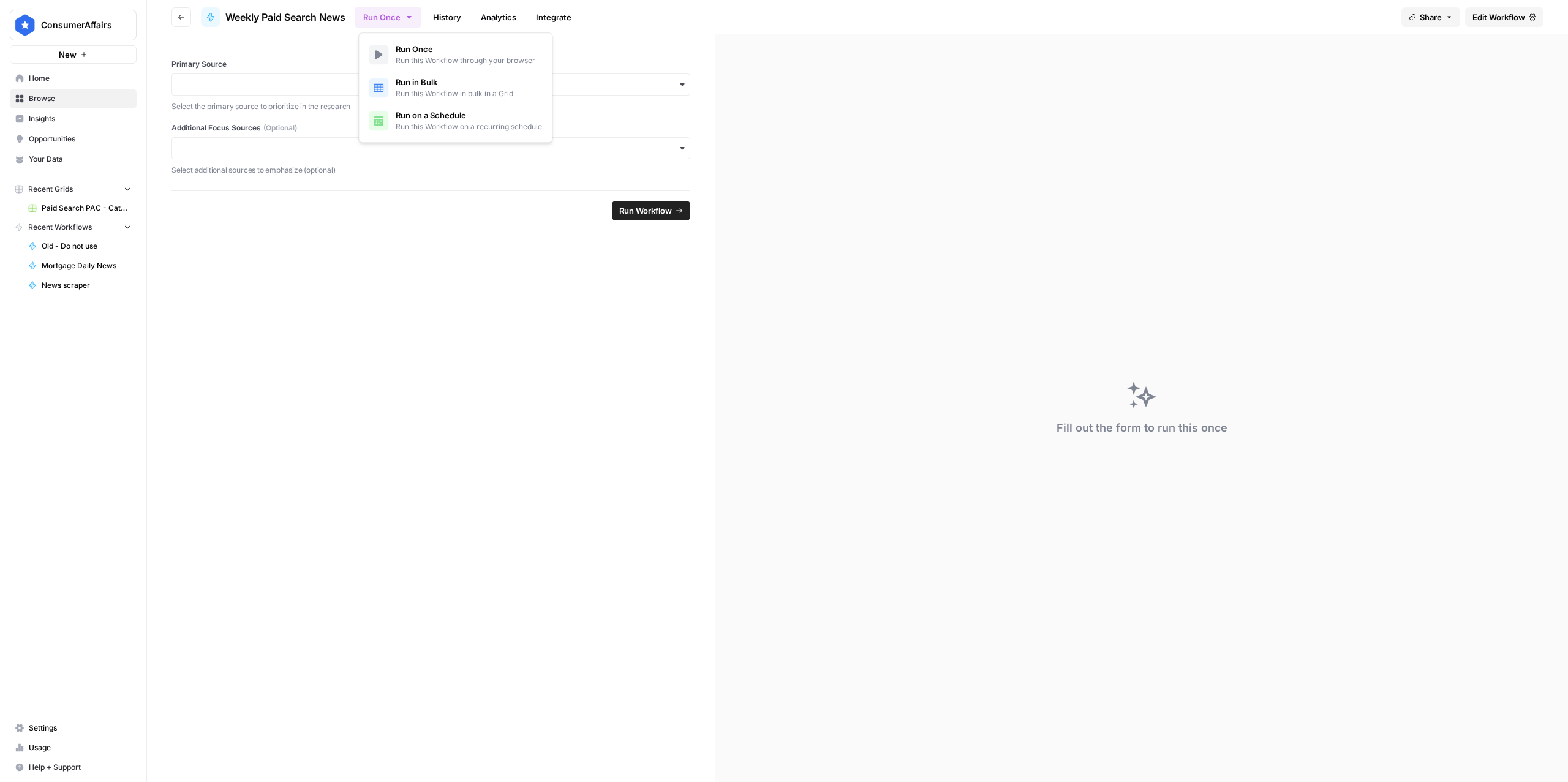
click at [401, 10] on button "Run Once" at bounding box center [387, 17] width 66 height 21
click at [399, 280] on form "Primary Source Select the primary source to prioritize in the research Addition…" at bounding box center [431, 408] width 568 height 748
click at [1520, 16] on span "Edit Workflow" at bounding box center [1499, 17] width 52 height 12
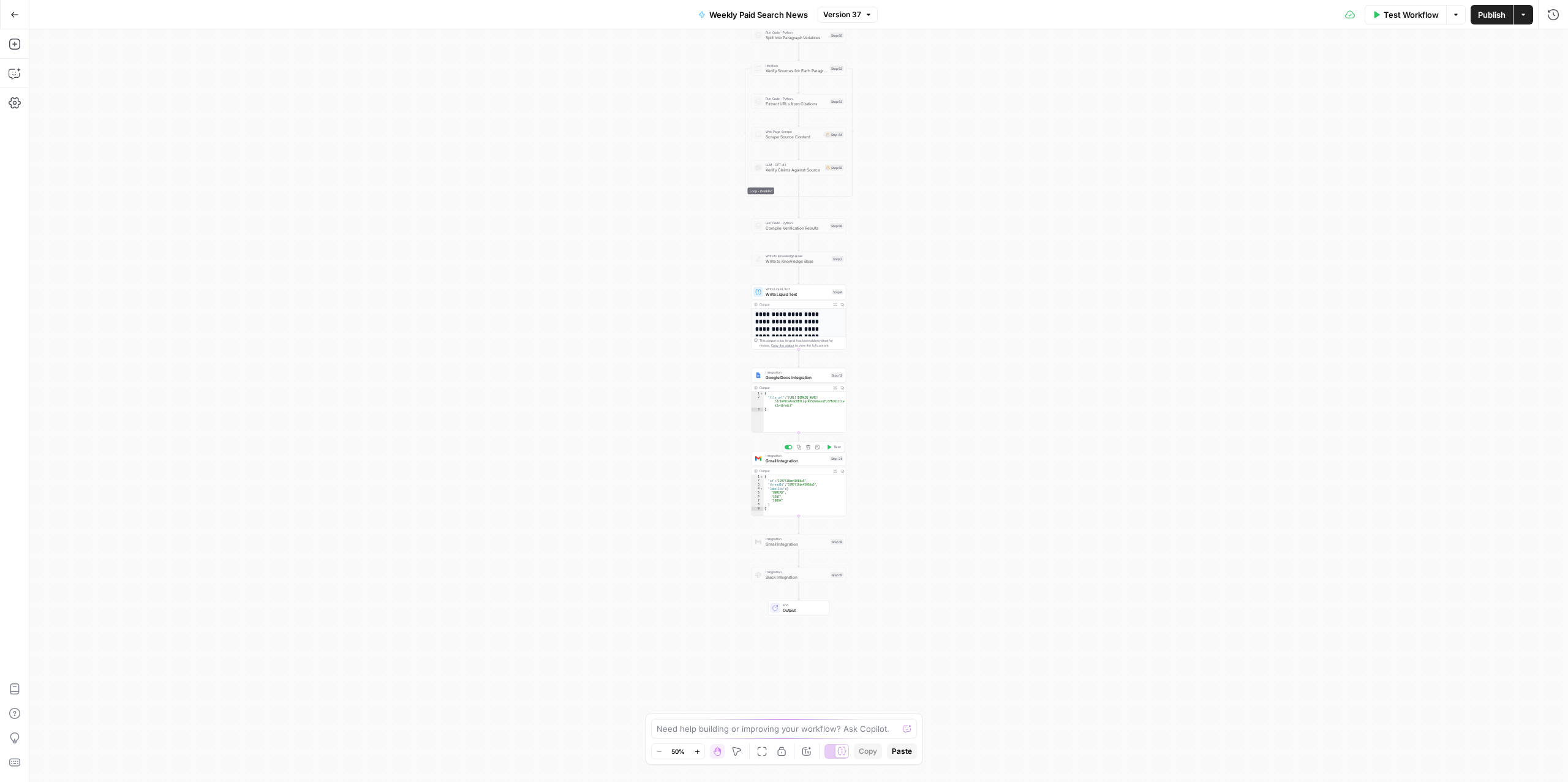
click at [771, 462] on span "Gmail Integration" at bounding box center [796, 461] width 62 height 6
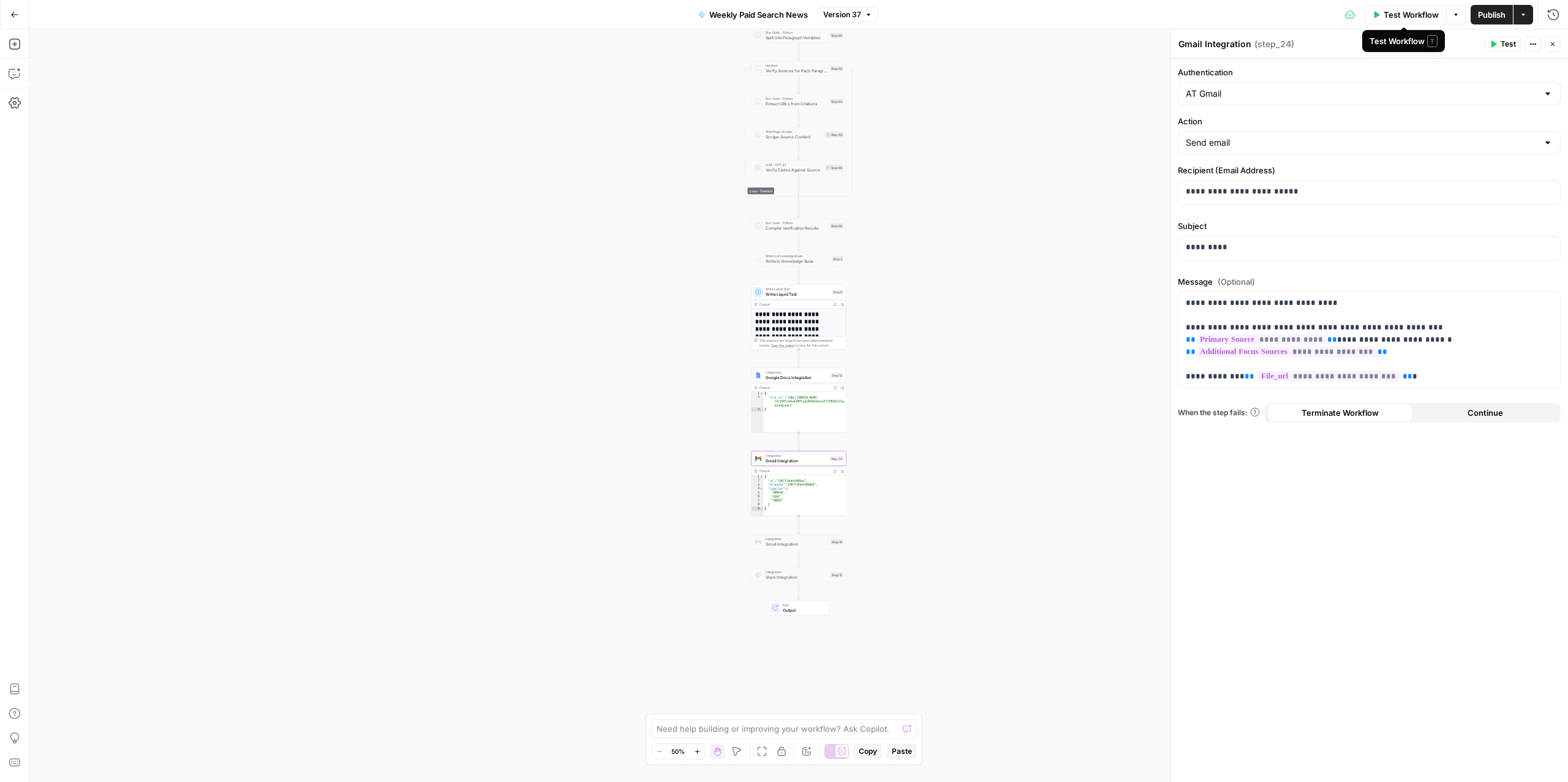
click at [1391, 13] on span "Test Workflow" at bounding box center [1411, 15] width 55 height 12
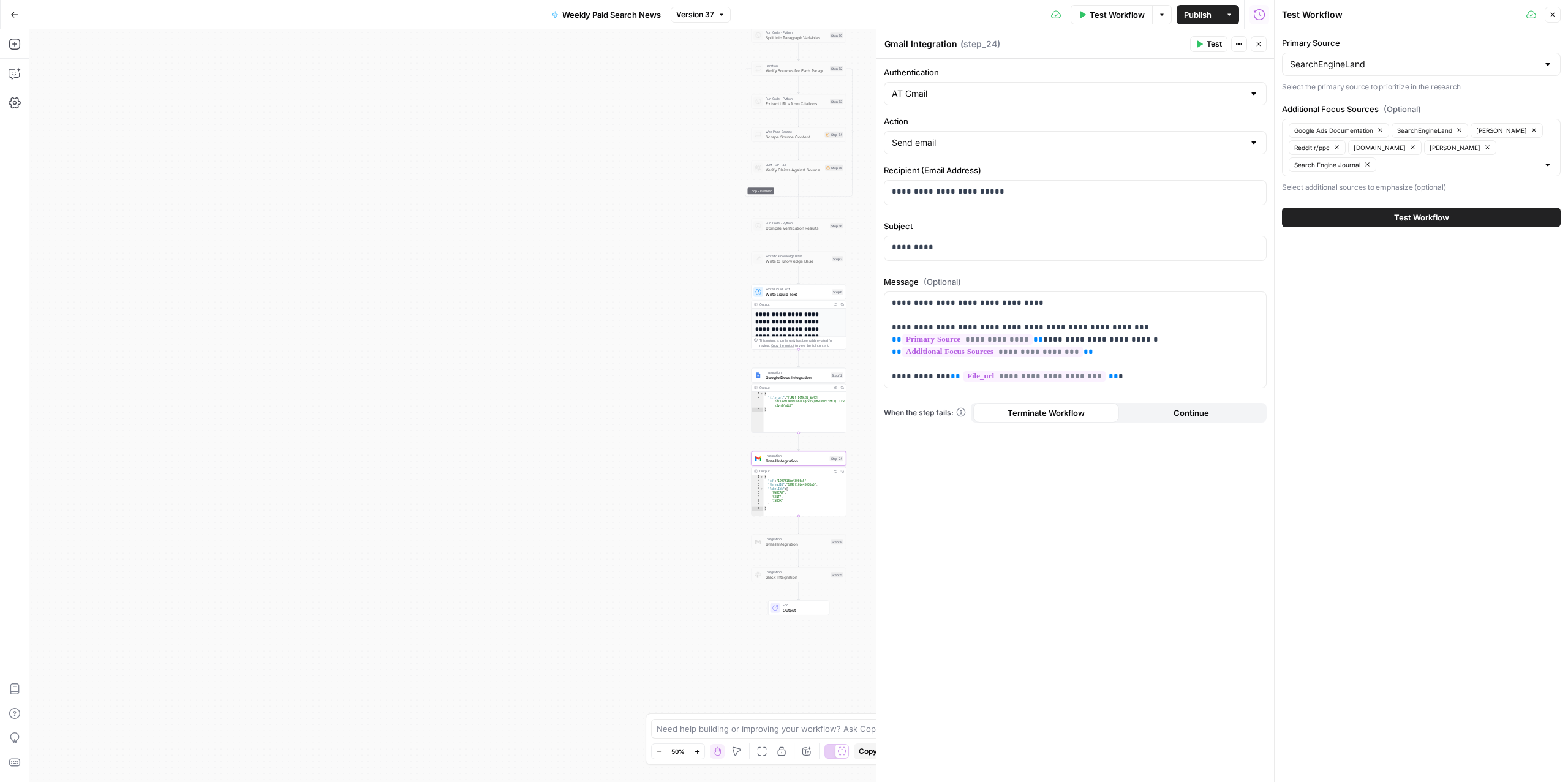
click at [1381, 222] on button "Test Workflow" at bounding box center [1421, 217] width 279 height 19
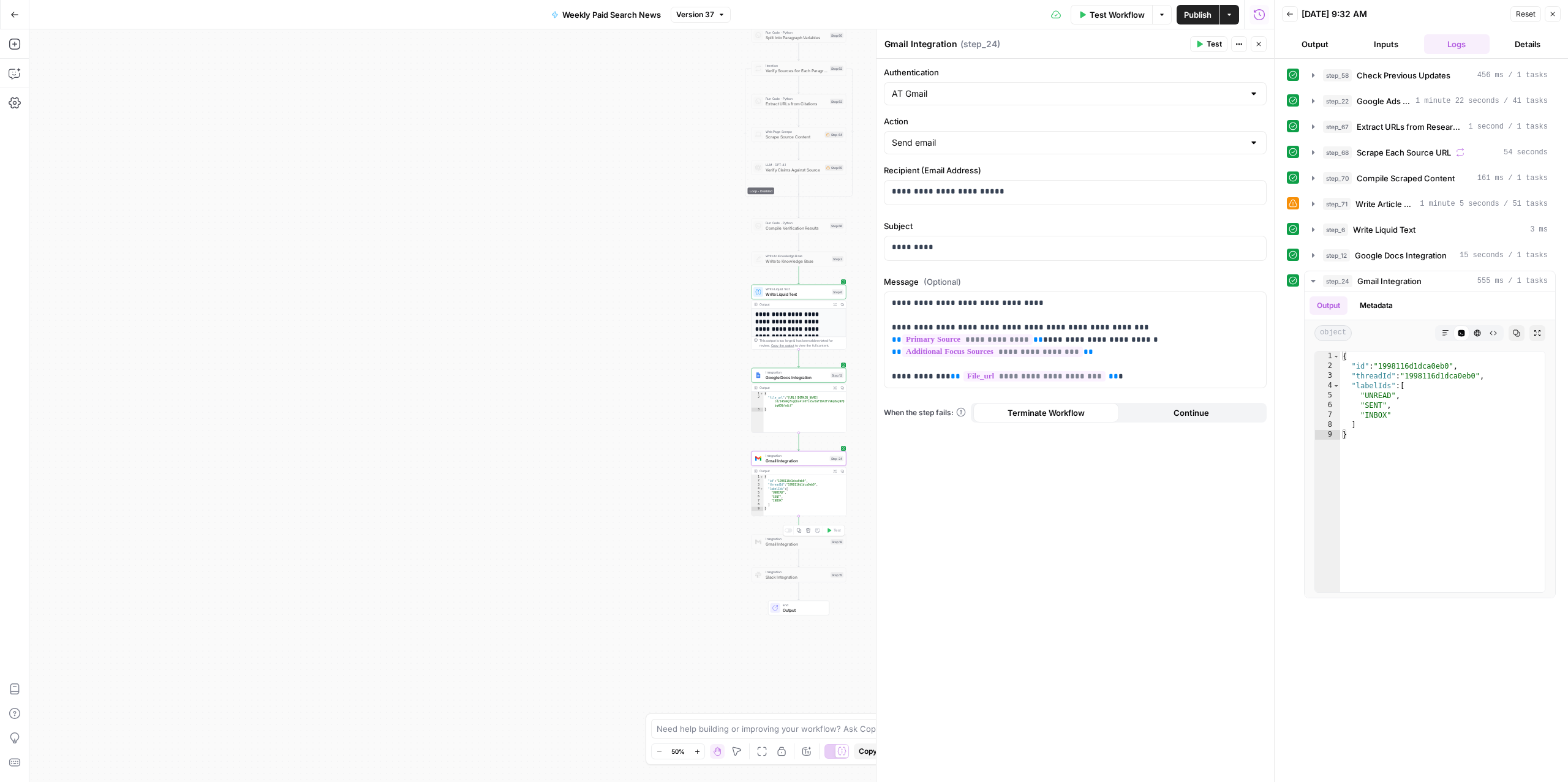
click at [791, 547] on span "Gmail Integration" at bounding box center [796, 544] width 63 height 6
click at [788, 531] on div at bounding box center [789, 531] width 8 height 5
click at [770, 543] on span "Gmail Integration" at bounding box center [796, 544] width 63 height 6
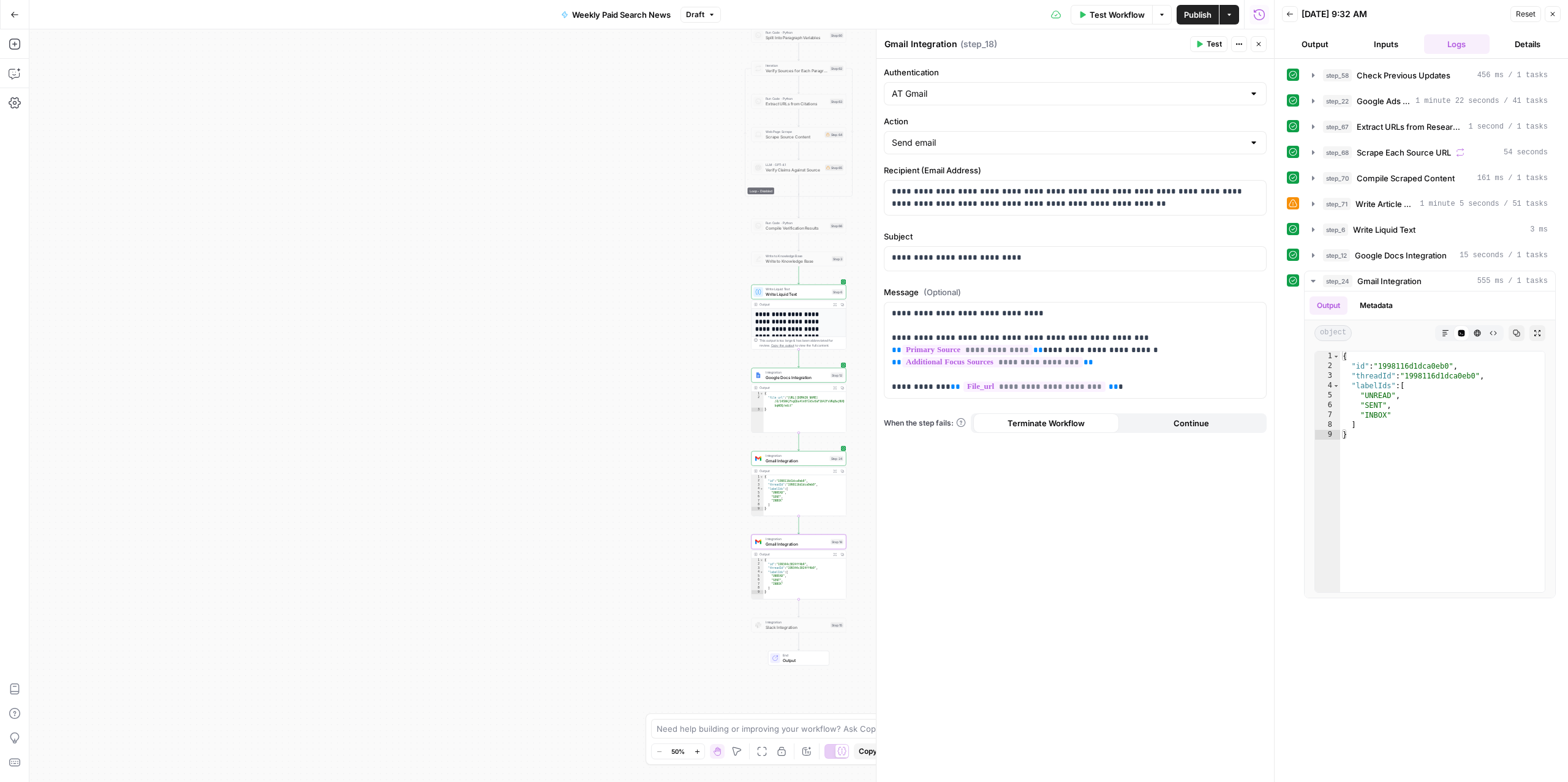
click at [1209, 46] on span "Test" at bounding box center [1214, 44] width 15 height 11
